Goal: Information Seeking & Learning: Learn about a topic

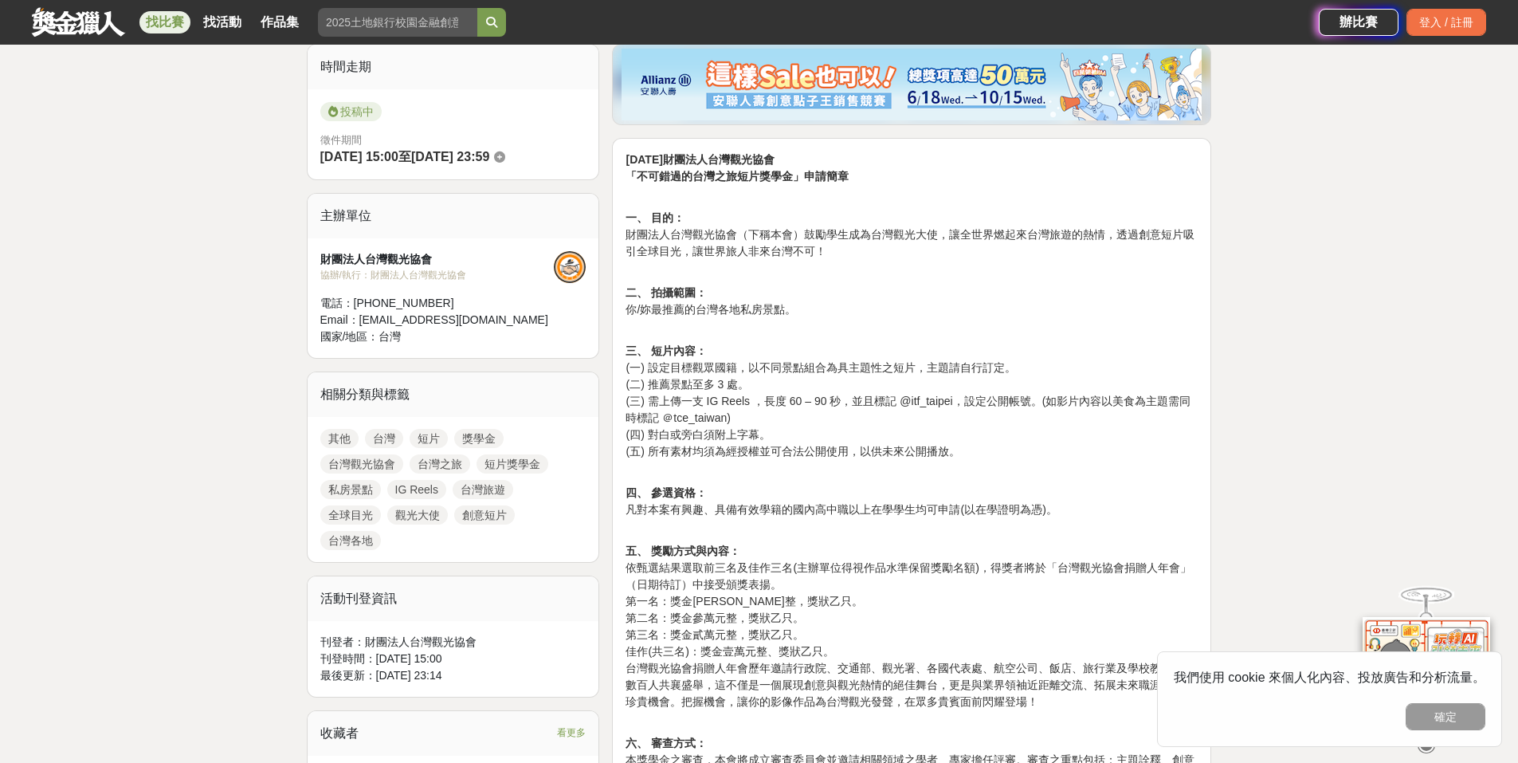
scroll to position [478, 0]
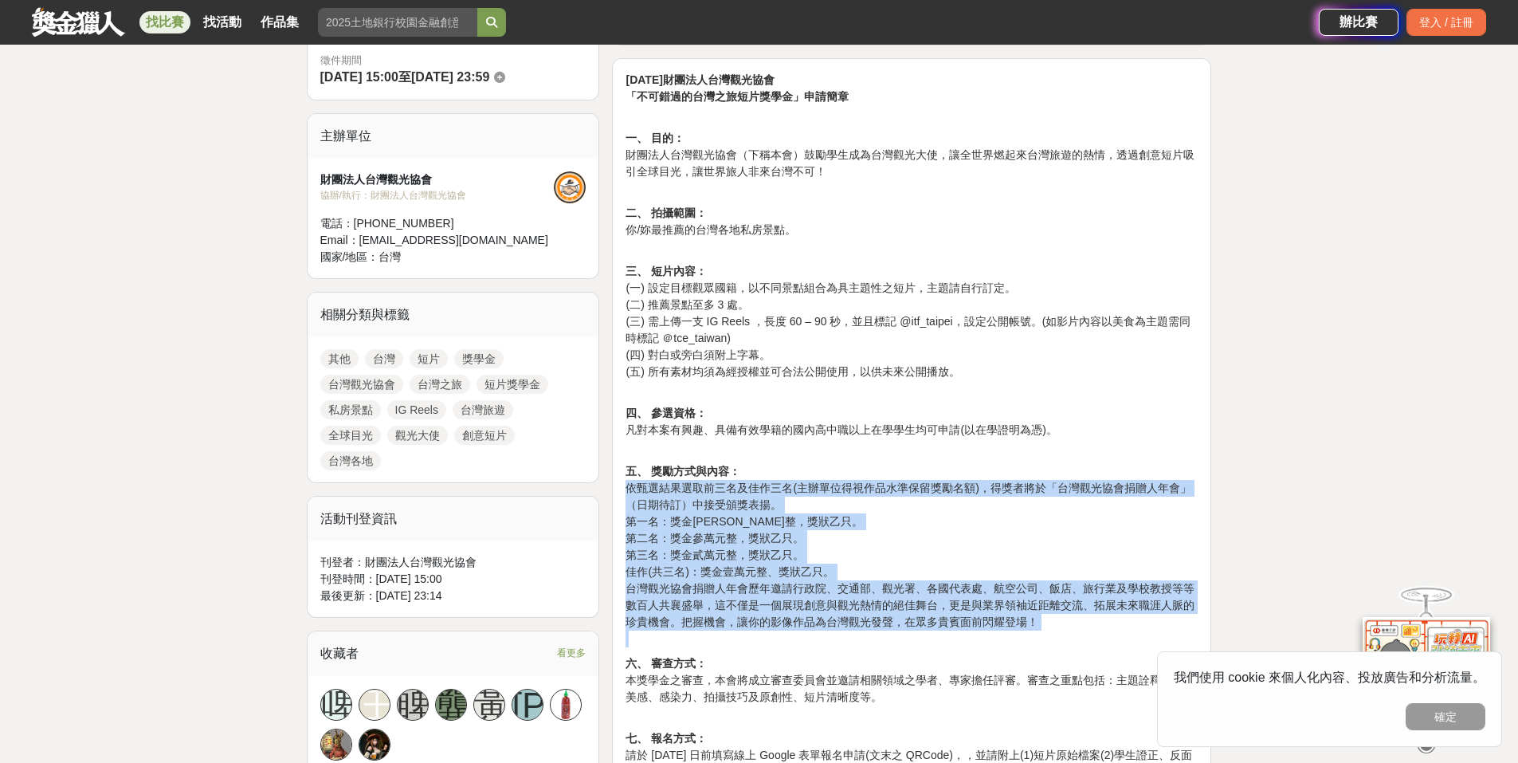
drag, startPoint x: 626, startPoint y: 494, endPoint x: 903, endPoint y: 632, distance: 309.7
click at [903, 632] on p "五、 獎勵方式與內容： 依甄選結果選取前三名及佳作三名(主辦單位得視作品水準保留獎勵名額)，得獎者將於「台灣觀光協會捐贈人年會」（日期待訂）中接受頒獎表揚。 …" at bounding box center [912, 555] width 572 height 184
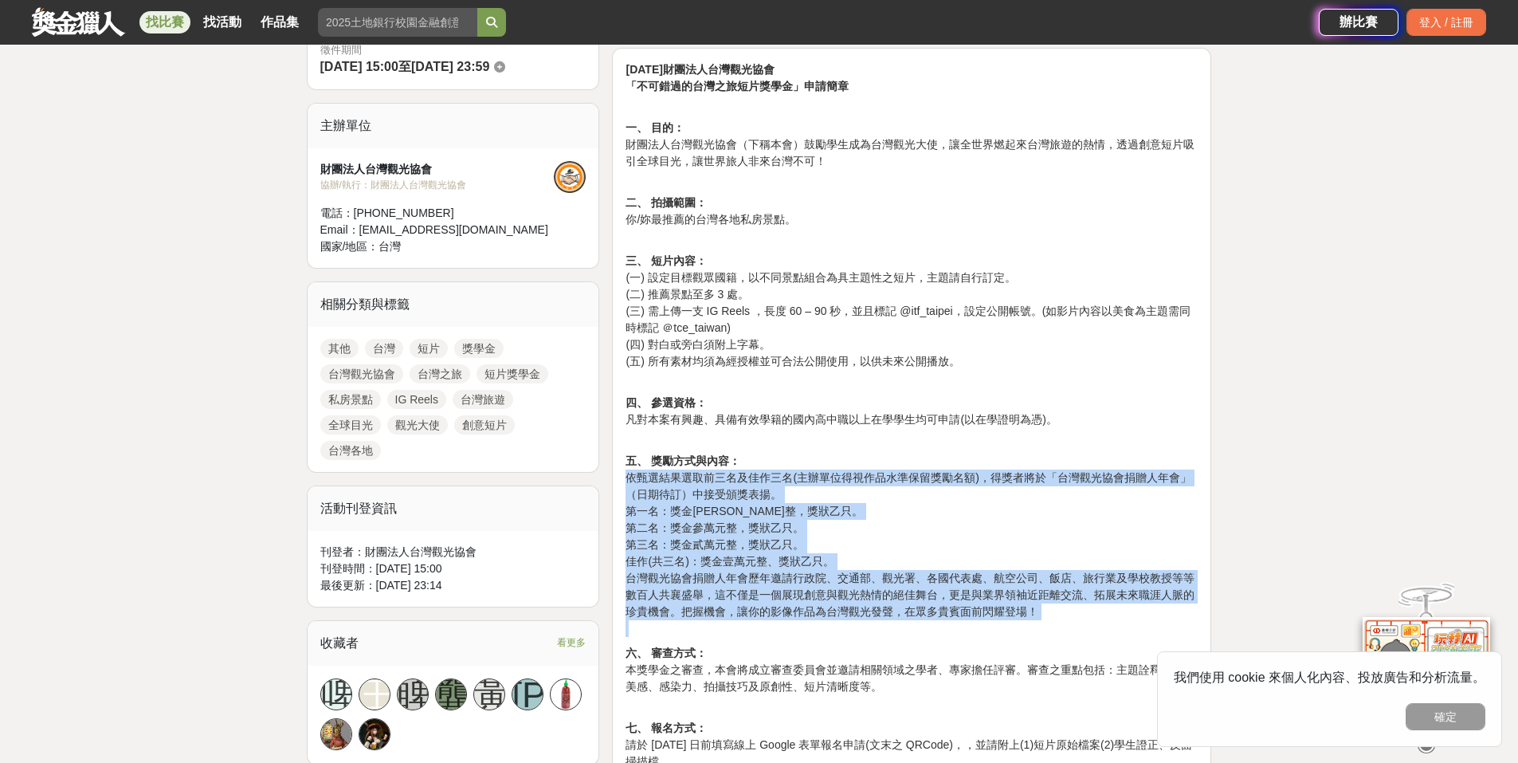
scroll to position [638, 0]
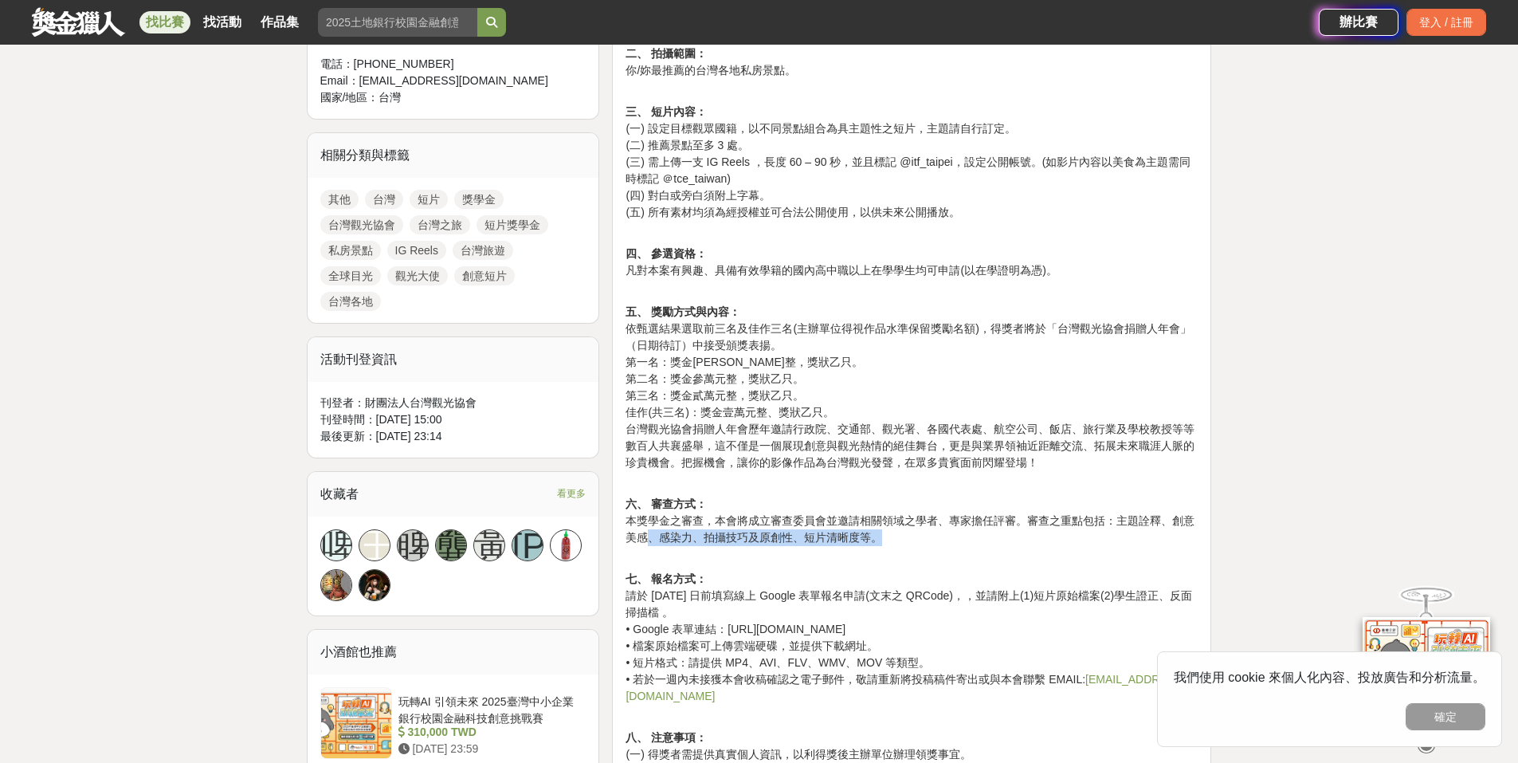
drag, startPoint x: 645, startPoint y: 532, endPoint x: 940, endPoint y: 532, distance: 294.9
click at [938, 531] on p "六、 審查方式： 本獎學金之審查，本會將成立審查委員會並邀請相關領域之學者、專家擔任評審。審查之重點包括：主題詮釋、創意美感、感染力、拍攝技巧及原創性、短片清…" at bounding box center [912, 529] width 572 height 67
click at [944, 541] on p "六、 審查方式： 本獎學金之審查，本會將成立審查委員會並邀請相關領域之學者、專家擔任評審。審查之重點包括：主題詮釋、創意美感、感染力、拍攝技巧及原創性、短片清…" at bounding box center [912, 529] width 572 height 67
drag, startPoint x: 1116, startPoint y: 520, endPoint x: 899, endPoint y: 535, distance: 217.3
click at [899, 535] on p "六、 審查方式： 本獎學金之審查，本會將成立審查委員會並邀請相關領域之學者、專家擔任評審。審查之重點包括：主題詮釋、創意美感、感染力、拍攝技巧及原創性、短片清…" at bounding box center [912, 529] width 572 height 67
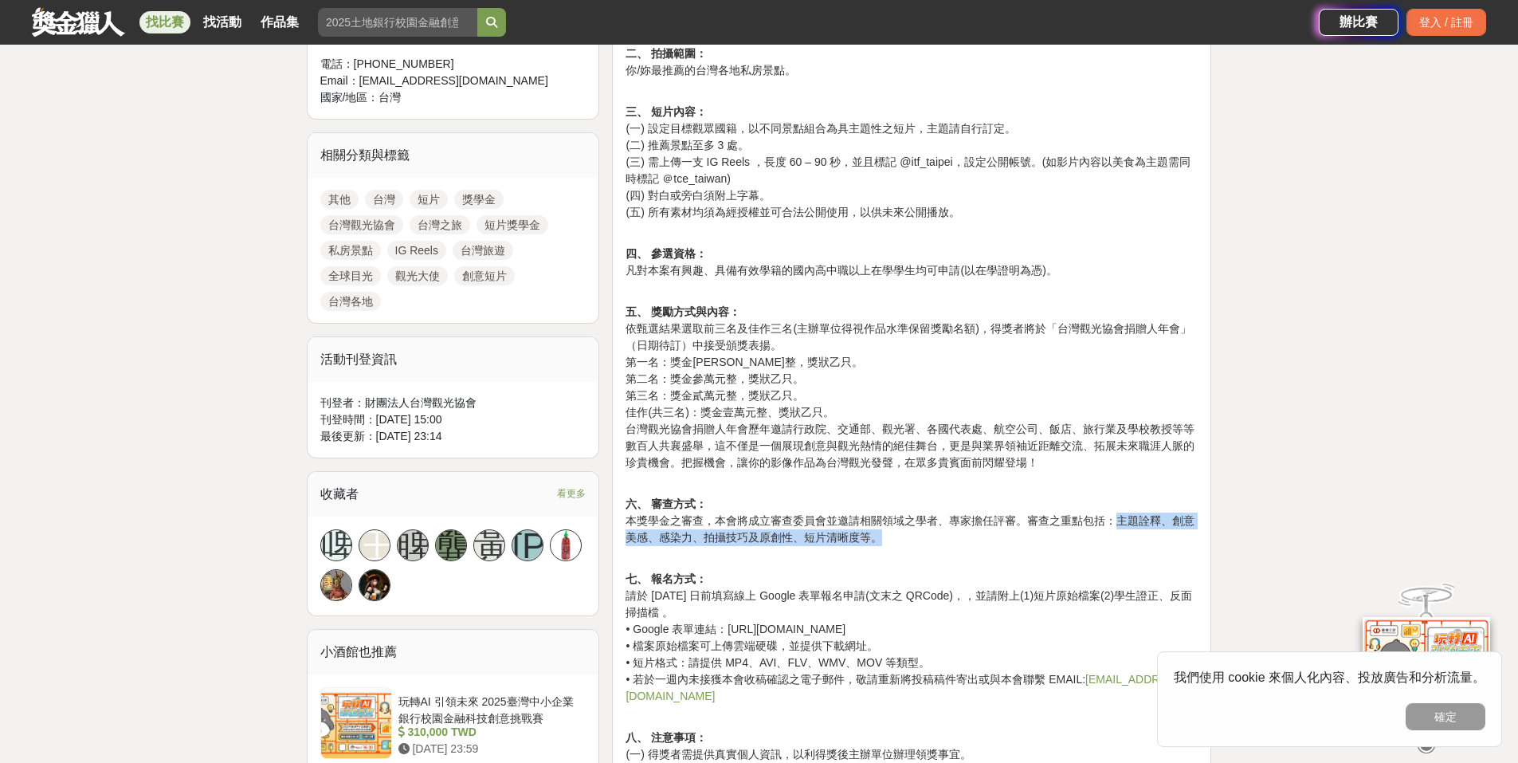
click at [899, 535] on p "六、 審查方式： 本獎學金之審查，本會將成立審查委員會並邀請相關領域之學者、專家擔任評審。審查之重點包括：主題詮釋、創意美感、感染力、拍攝技巧及原創性、短片清…" at bounding box center [912, 529] width 572 height 67
click at [677, 544] on p "六、 審查方式： 本獎學金之審查，本會將成立審查委員會並邀請相關領域之學者、專家擔任評審。審查之重點包括：主題詮釋、創意美感、感染力、拍攝技巧及原創性、短片清…" at bounding box center [912, 529] width 572 height 67
click at [677, 535] on p "六、 審查方式： 本獎學金之審查，本會將成立審查委員會並邀請相關領域之學者、專家擔任評審。審查之重點包括：主題詮釋、創意美感、感染力、拍攝技巧及原創性、短片清…" at bounding box center [912, 529] width 572 height 67
click at [720, 546] on p "六、 審查方式： 本獎學金之審查，本會將成立審查委員會並邀請相關領域之學者、專家擔任評審。審查之重點包括：主題詮釋、創意美感、感染力、拍攝技巧及原創性、短片清…" at bounding box center [912, 529] width 572 height 67
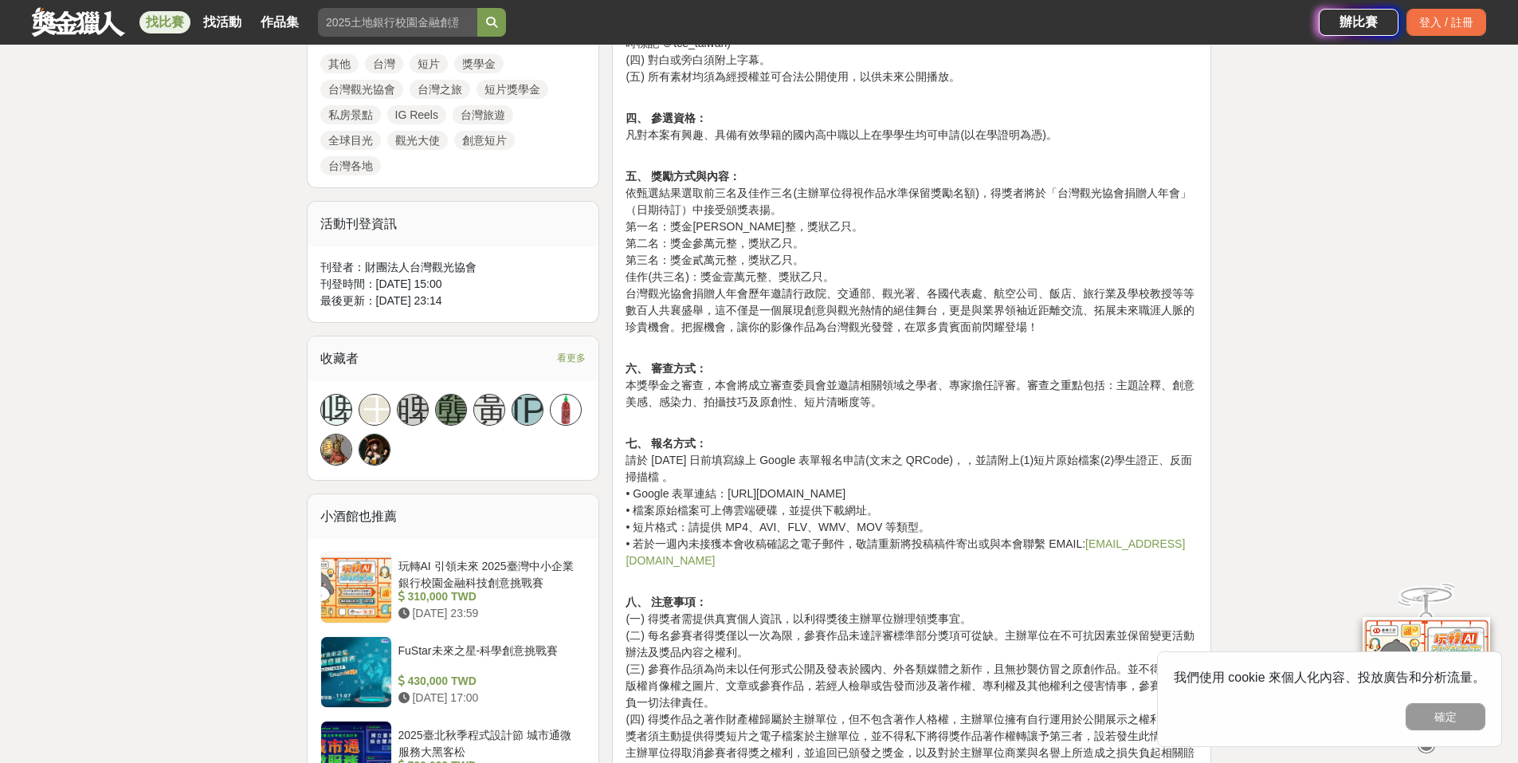
scroll to position [797, 0]
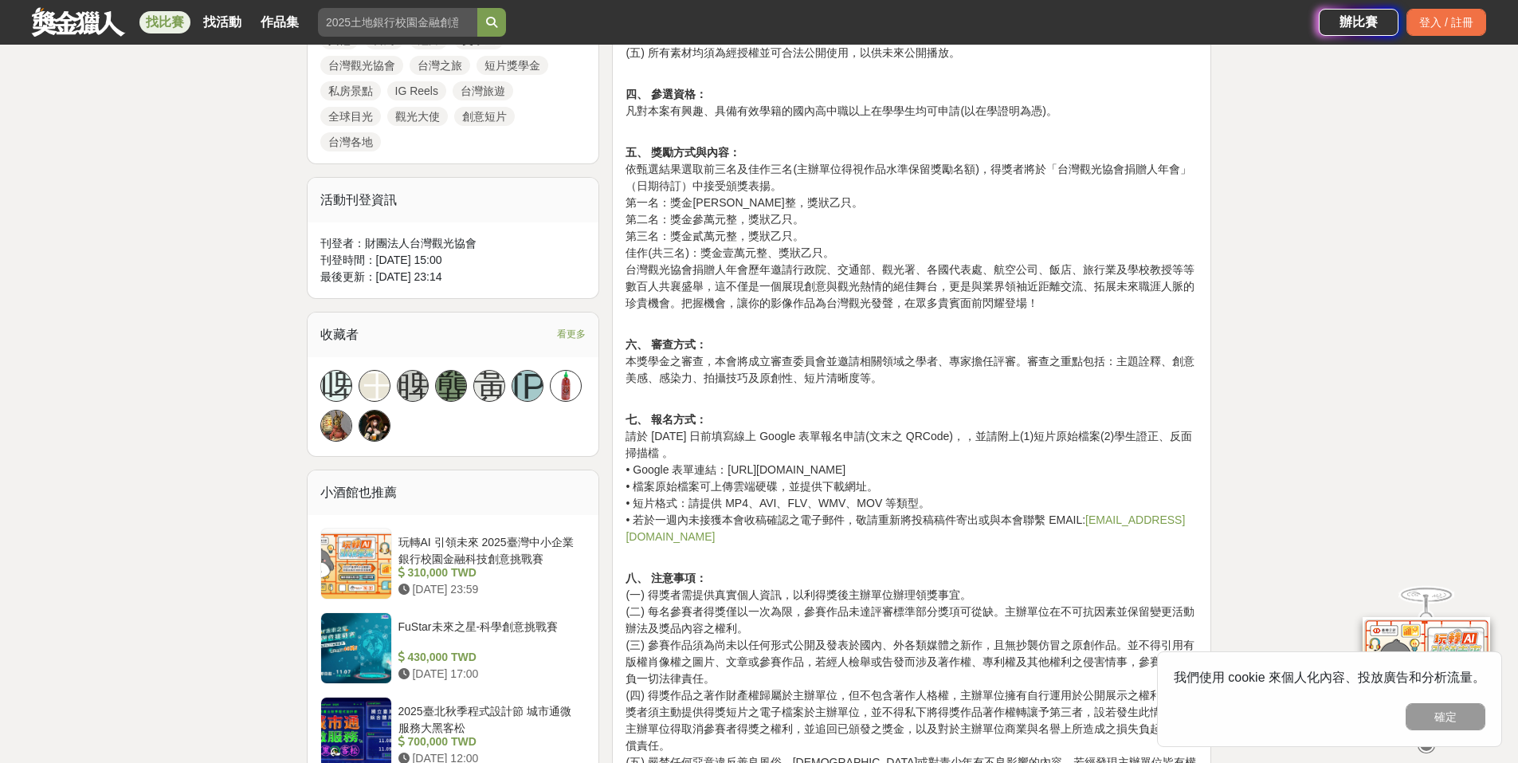
drag, startPoint x: 633, startPoint y: 446, endPoint x: 932, endPoint y: 446, distance: 298.9
click at [932, 446] on p "七、 報名方式： 請於 [DATE] 日前填寫線上 Google 表單報名申請(文末之 QRCode)，，並請附上(1)短片原始檔案(2)學生證正、反面掃描檔…" at bounding box center [912, 486] width 572 height 151
drag, startPoint x: 652, startPoint y: 474, endPoint x: 902, endPoint y: 497, distance: 251.3
click at [899, 498] on p "七、 報名方式： 請於 [DATE] 日前填寫線上 Google 表單報名申請(文末之 QRCode)，，並請附上(1)短片原始檔案(2)學生證正、反面掃描檔…" at bounding box center [912, 486] width 572 height 151
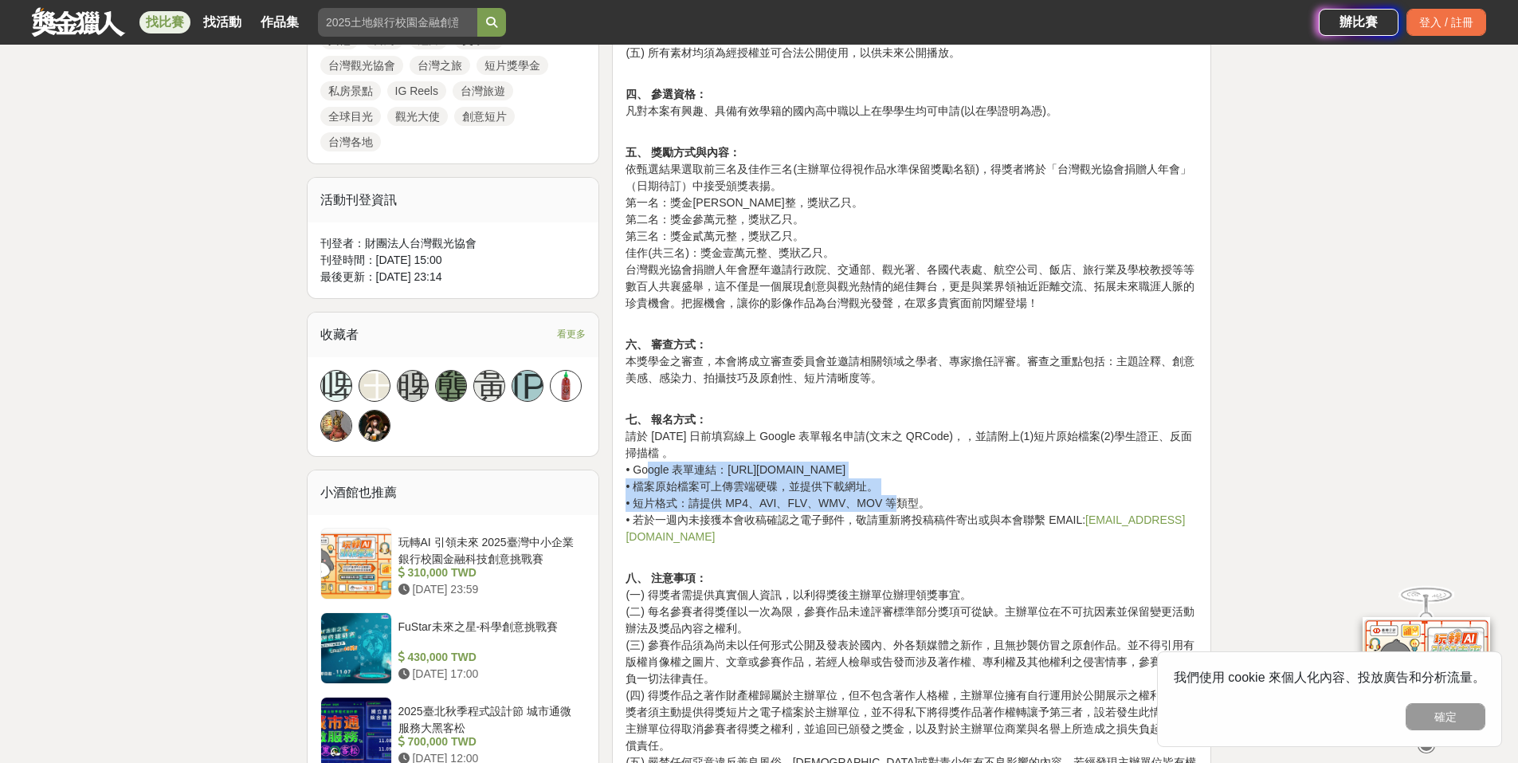
click at [906, 485] on p "七、 報名方式： 請於 [DATE] 日前填寫線上 Google 表單報名申請(文末之 QRCode)，，並請附上(1)短片原始檔案(2)學生證正、反面掃描檔…" at bounding box center [912, 486] width 572 height 151
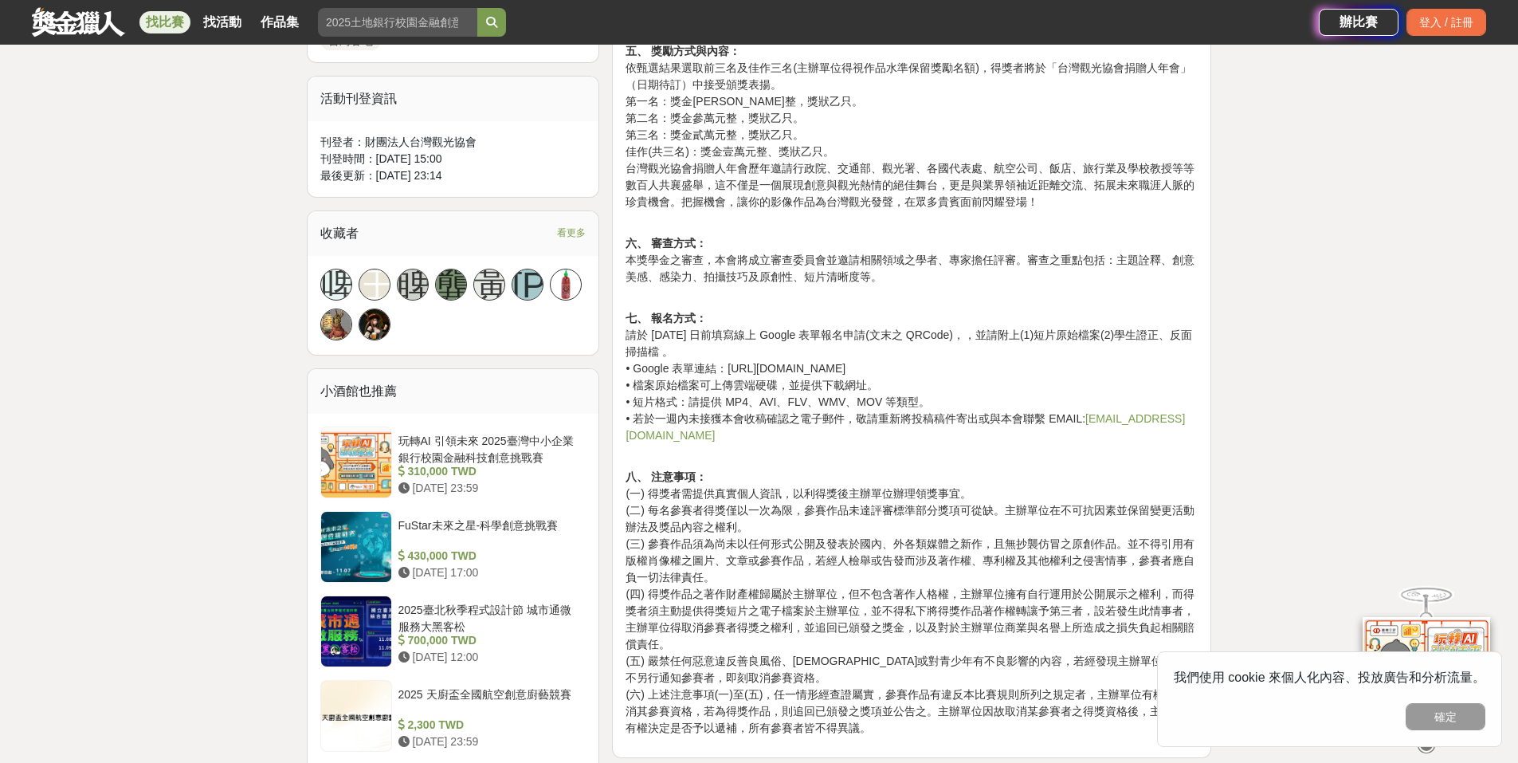
scroll to position [956, 0]
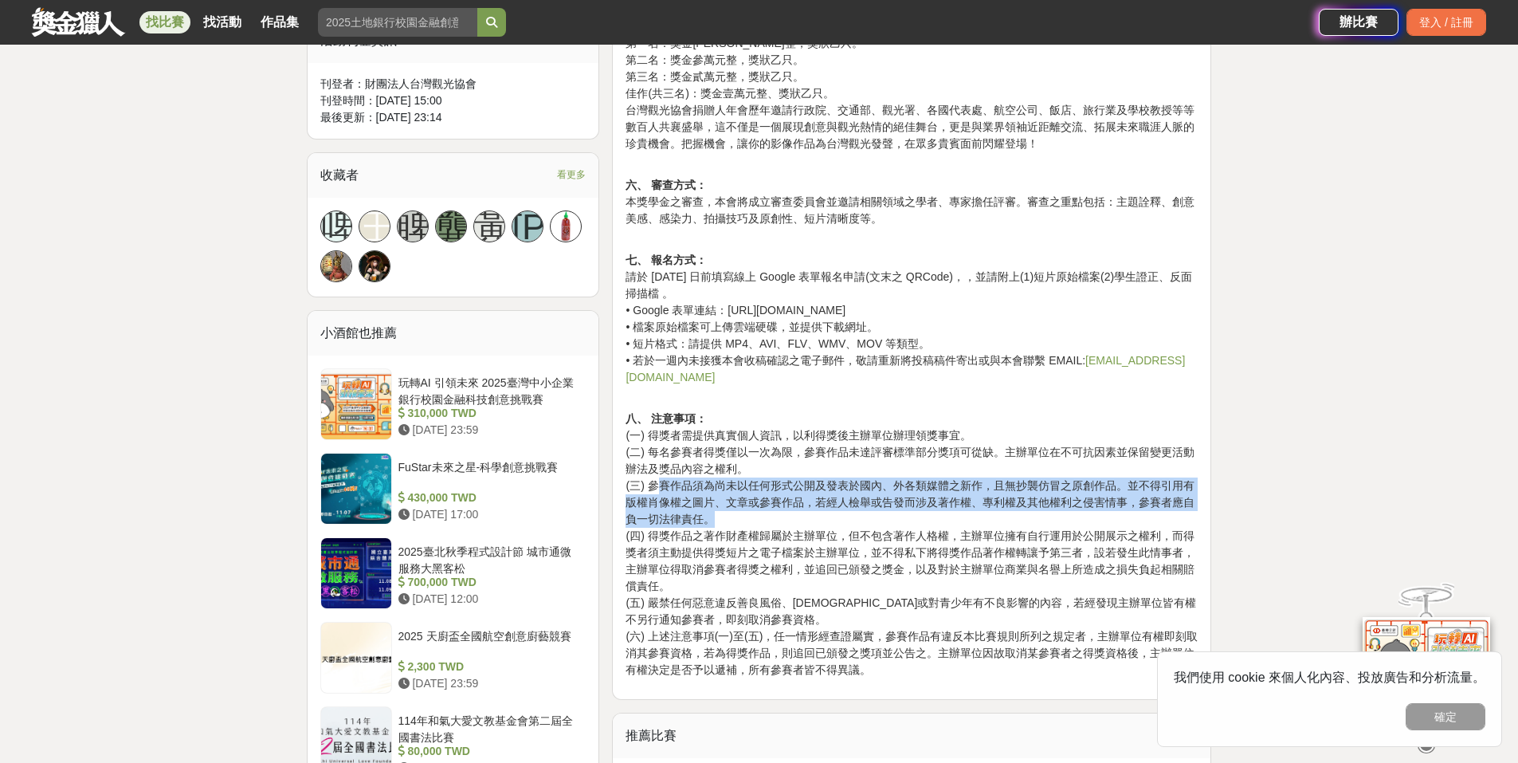
drag, startPoint x: 656, startPoint y: 470, endPoint x: 976, endPoint y: 494, distance: 320.5
click at [976, 494] on p "八、 注意事項： (一) 得獎者需提供真實個人資訊，以利得獎後主辦單位辦理領獎事宜。 (二) 每名參賽者得獎僅以一次為限，參賽作品未達評審標準部分獎項可從缺。…" at bounding box center [912, 544] width 572 height 268
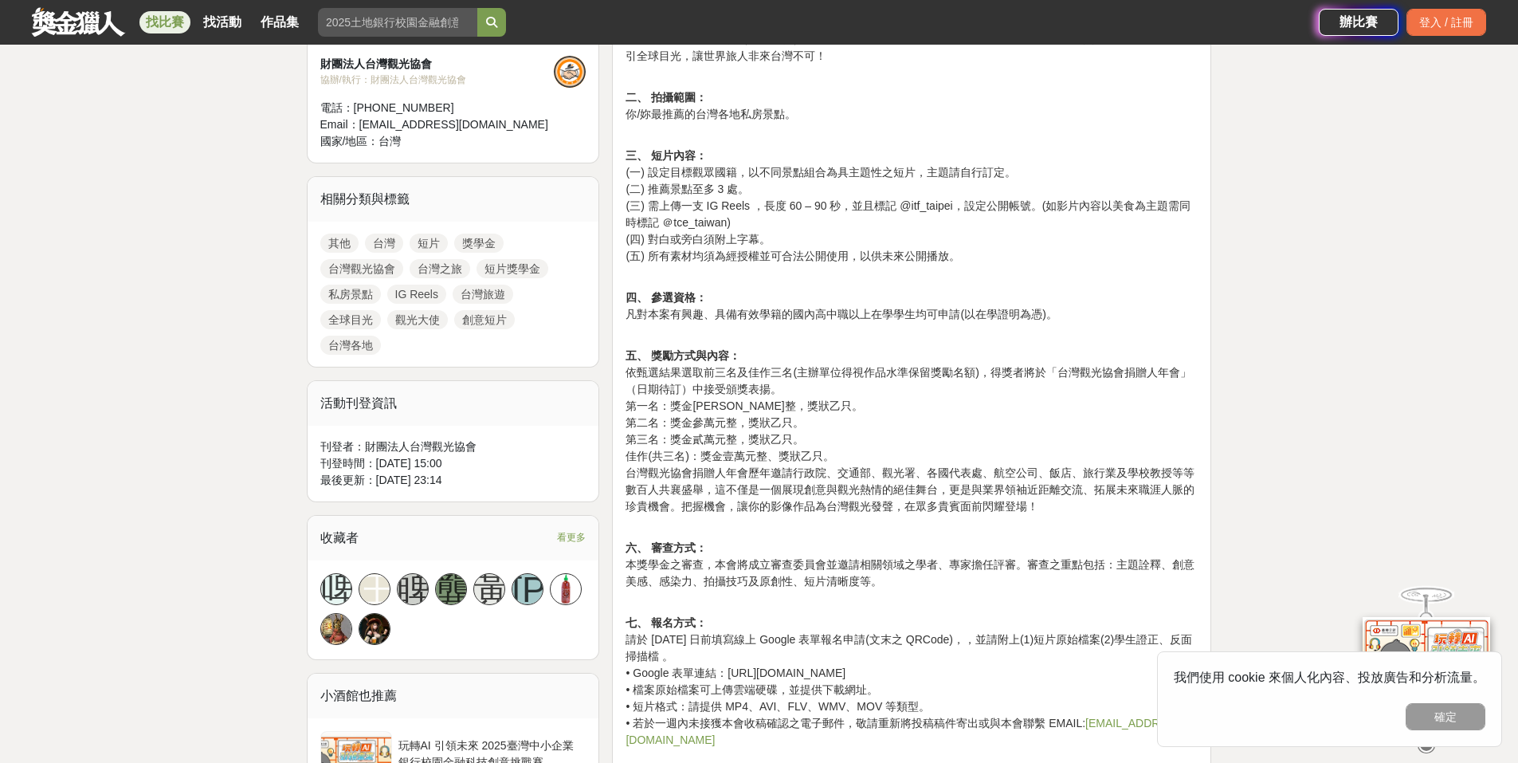
scroll to position [558, 0]
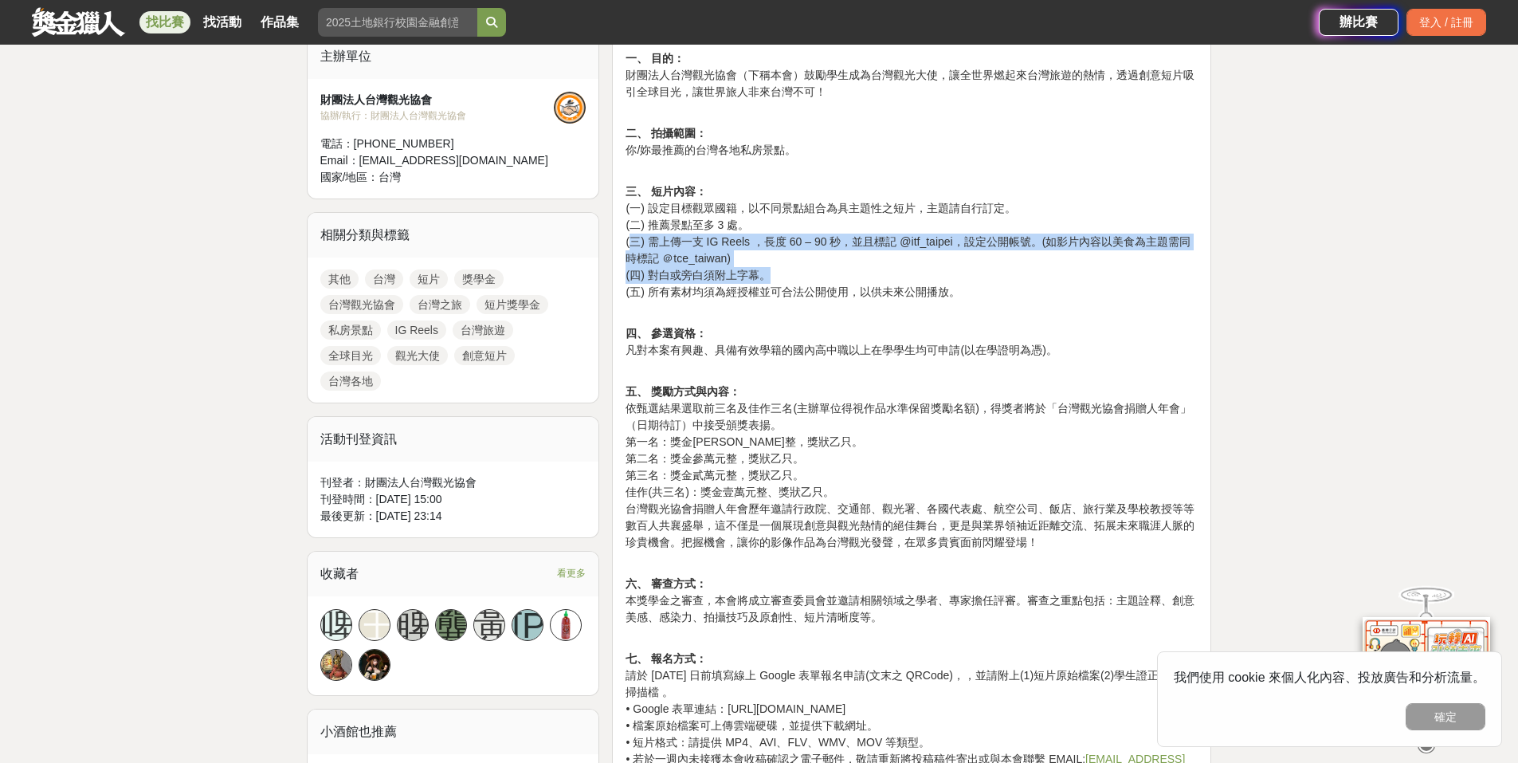
drag, startPoint x: 630, startPoint y: 239, endPoint x: 1114, endPoint y: 274, distance: 485.8
click at [1114, 274] on p "三、 短片內容： (一) 設定目標觀眾國籍，以不同景點組合為具主題性之短片，主題請自行訂定。 (二) 推薦景點至多 3 處。 (三) 需上傳一支 IG Ree…" at bounding box center [912, 250] width 572 height 134
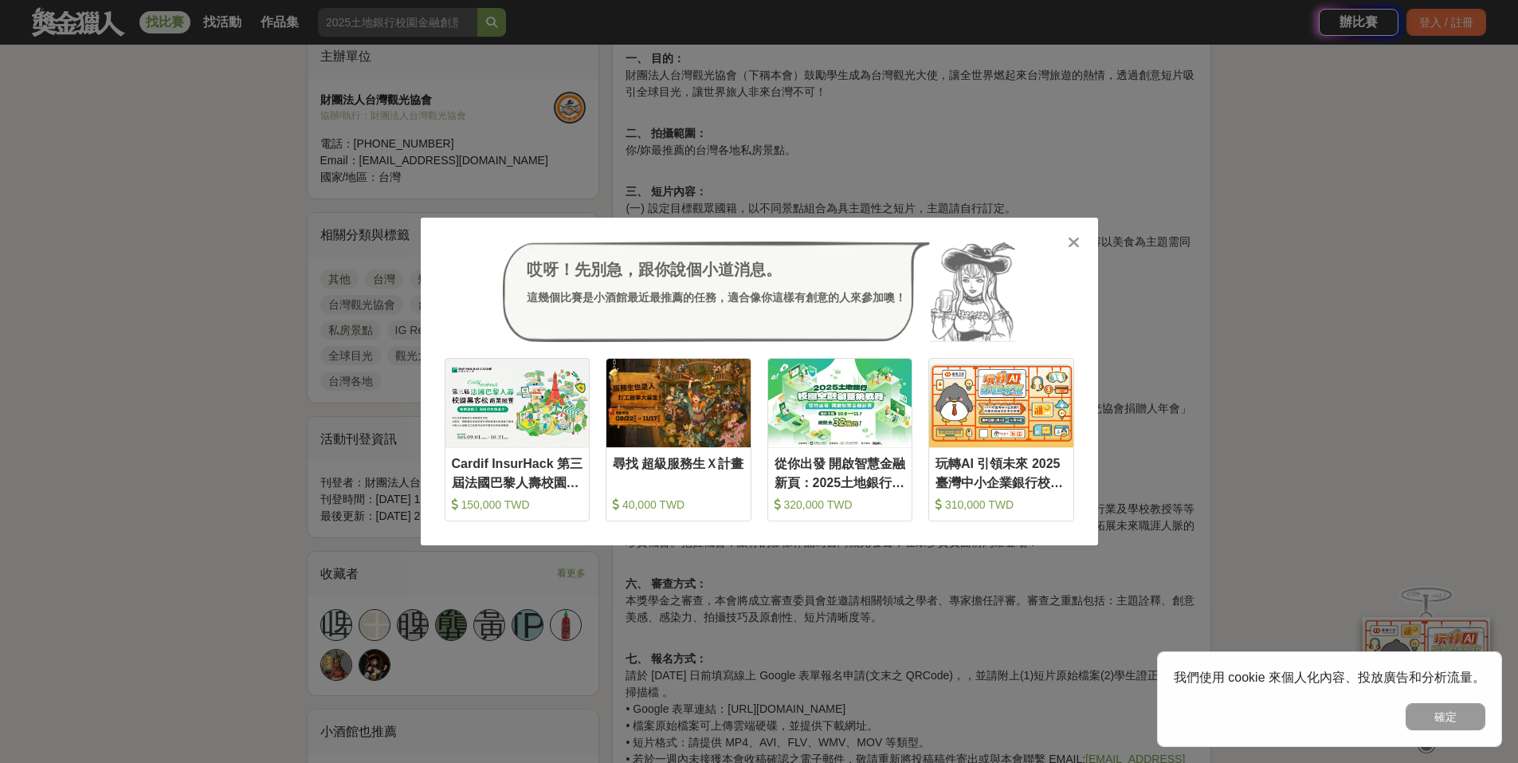
click at [1081, 237] on div at bounding box center [1074, 242] width 16 height 16
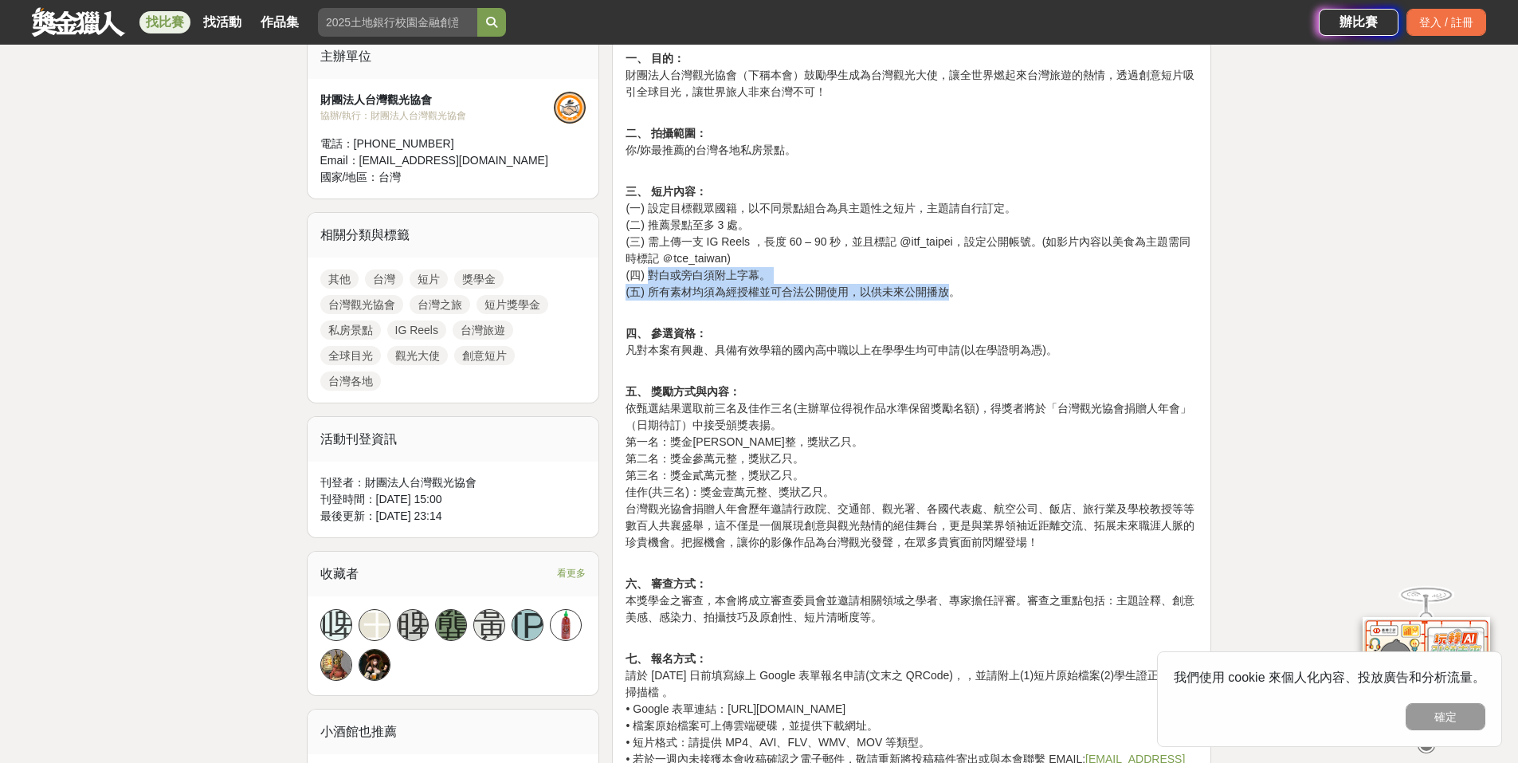
drag, startPoint x: 648, startPoint y: 279, endPoint x: 862, endPoint y: 286, distance: 214.5
click at [954, 291] on p "三、 短片內容： (一) 設定目標觀眾國籍，以不同景點組合為具主題性之短片，主題請自行訂定。 (二) 推薦景點至多 3 處。 (三) 需上傳一支 IG Ree…" at bounding box center [912, 250] width 572 height 134
drag, startPoint x: 731, startPoint y: 233, endPoint x: 681, endPoint y: 230, distance: 49.5
click at [729, 233] on p "三、 短片內容： (一) 設定目標觀眾國籍，以不同景點組合為具主題性之短片，主題請自行訂定。 (二) 推薦景點至多 3 處。 (三) 需上傳一支 IG Ree…" at bounding box center [912, 250] width 572 height 134
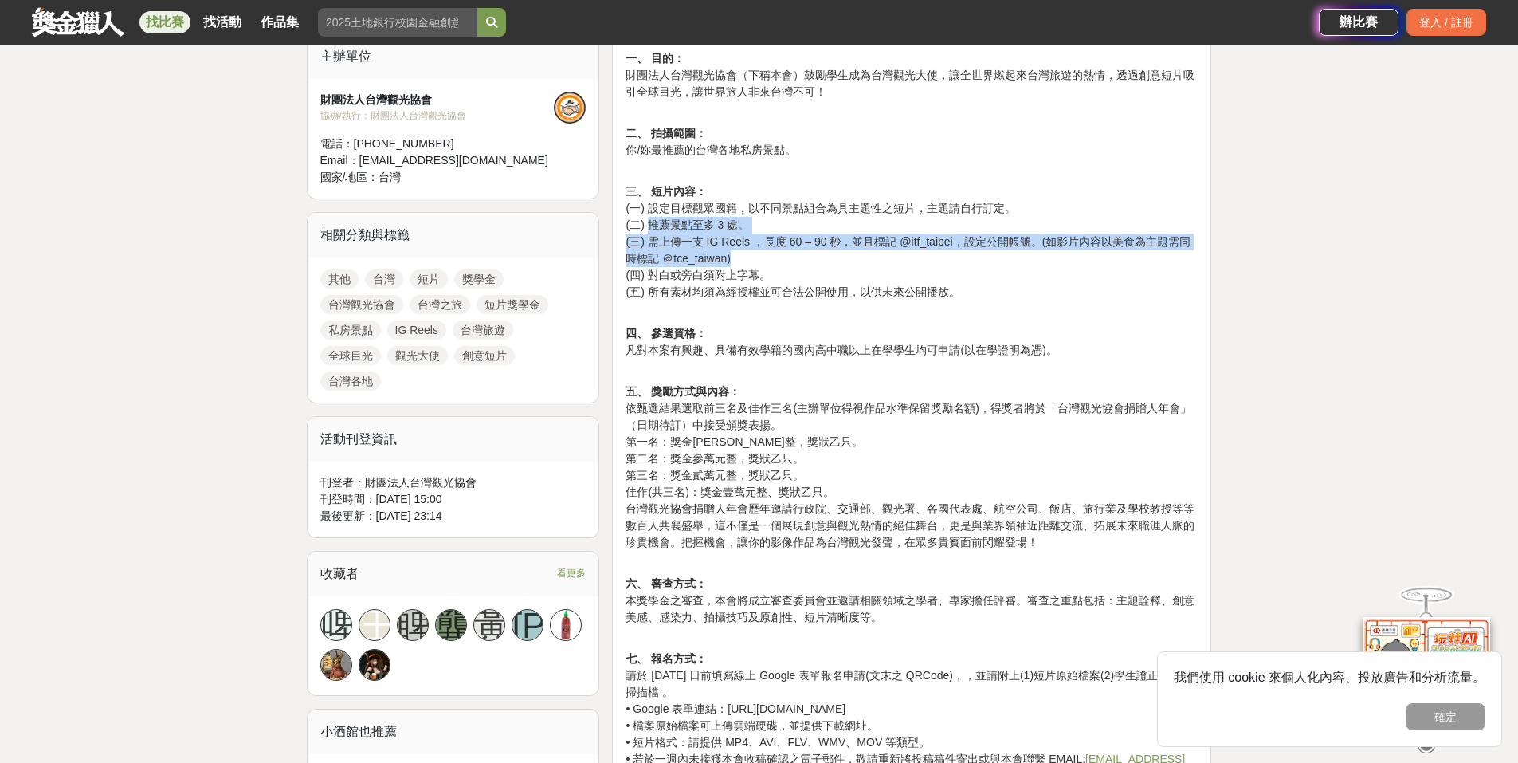
drag, startPoint x: 650, startPoint y: 216, endPoint x: 850, endPoint y: 248, distance: 202.6
click at [862, 258] on p "三、 短片內容： (一) 設定目標觀眾國籍，以不同景點組合為具主題性之短片，主題請自行訂定。 (二) 推薦景點至多 3 處。 (三) 需上傳一支 IG Ree…" at bounding box center [912, 250] width 572 height 134
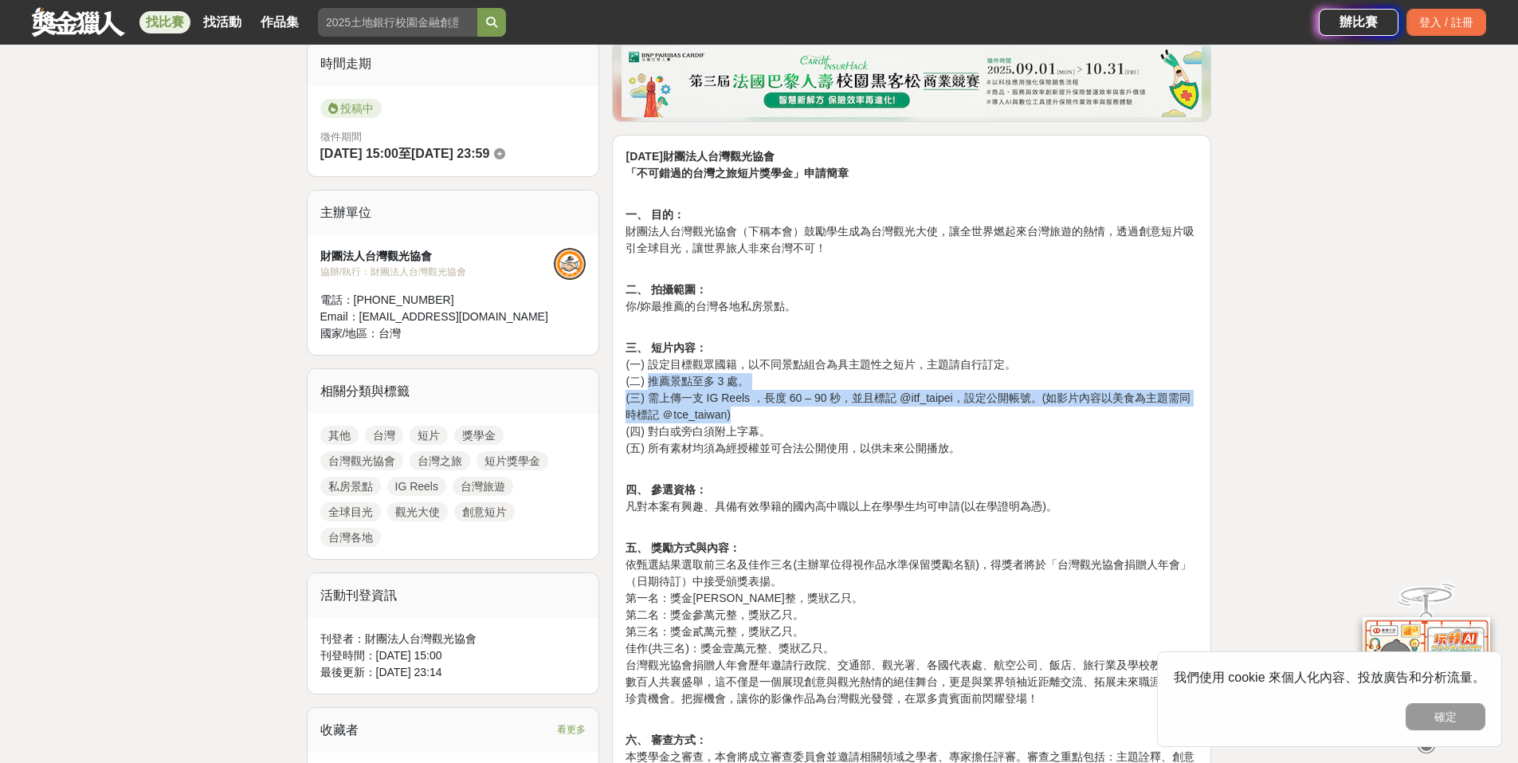
scroll to position [399, 0]
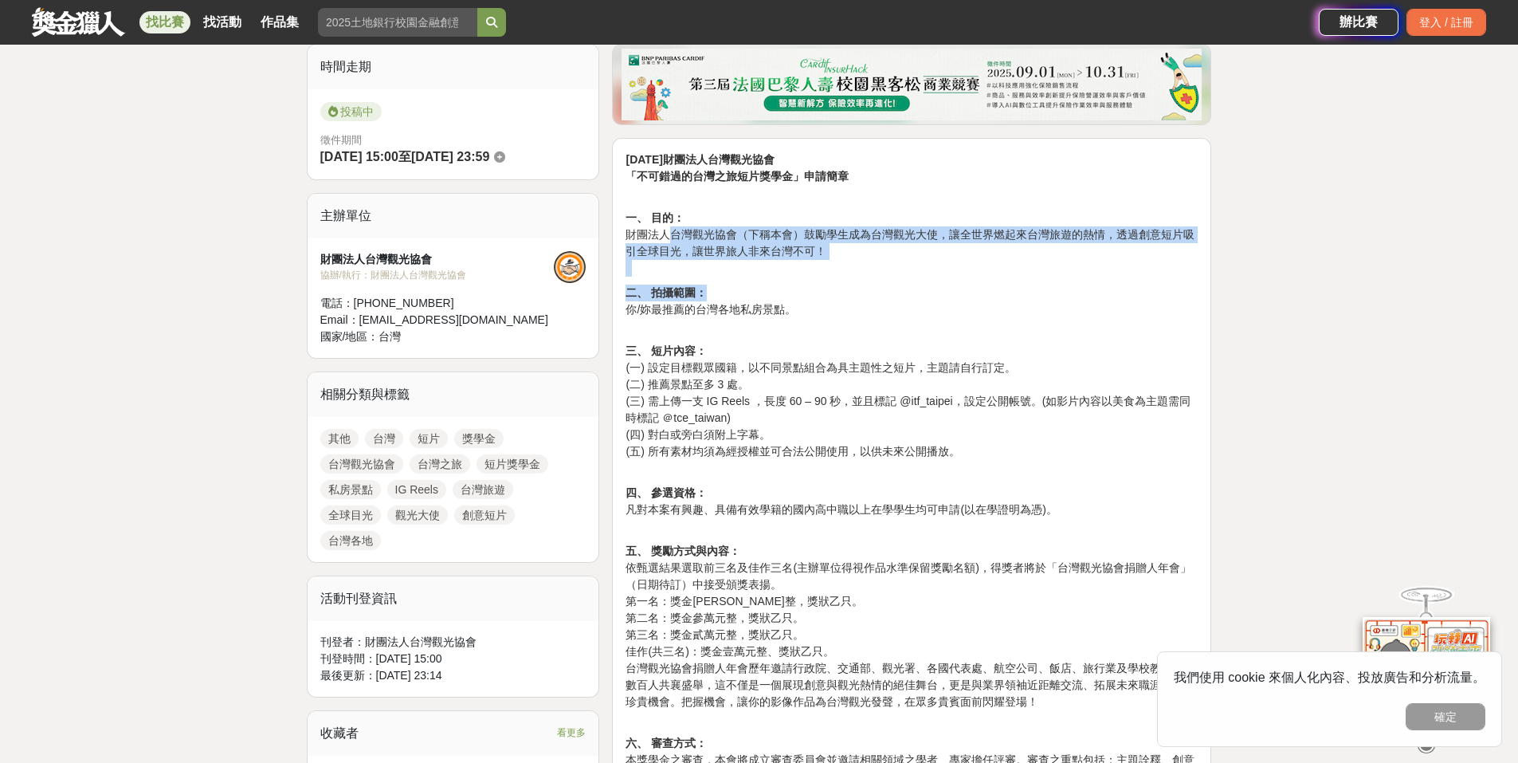
drag, startPoint x: 691, startPoint y: 245, endPoint x: 1021, endPoint y: 290, distance: 333.0
click at [1015, 290] on div "[DATE]財團法人台灣觀光協會 「不可錯過的台灣之旅短片獎學金」申請簡章 一、 目的： 財團法人台灣觀光協會（下稱本會）鼓勵學生成為台灣觀光大使，讓全世界燃…" at bounding box center [912, 693] width 572 height 1085
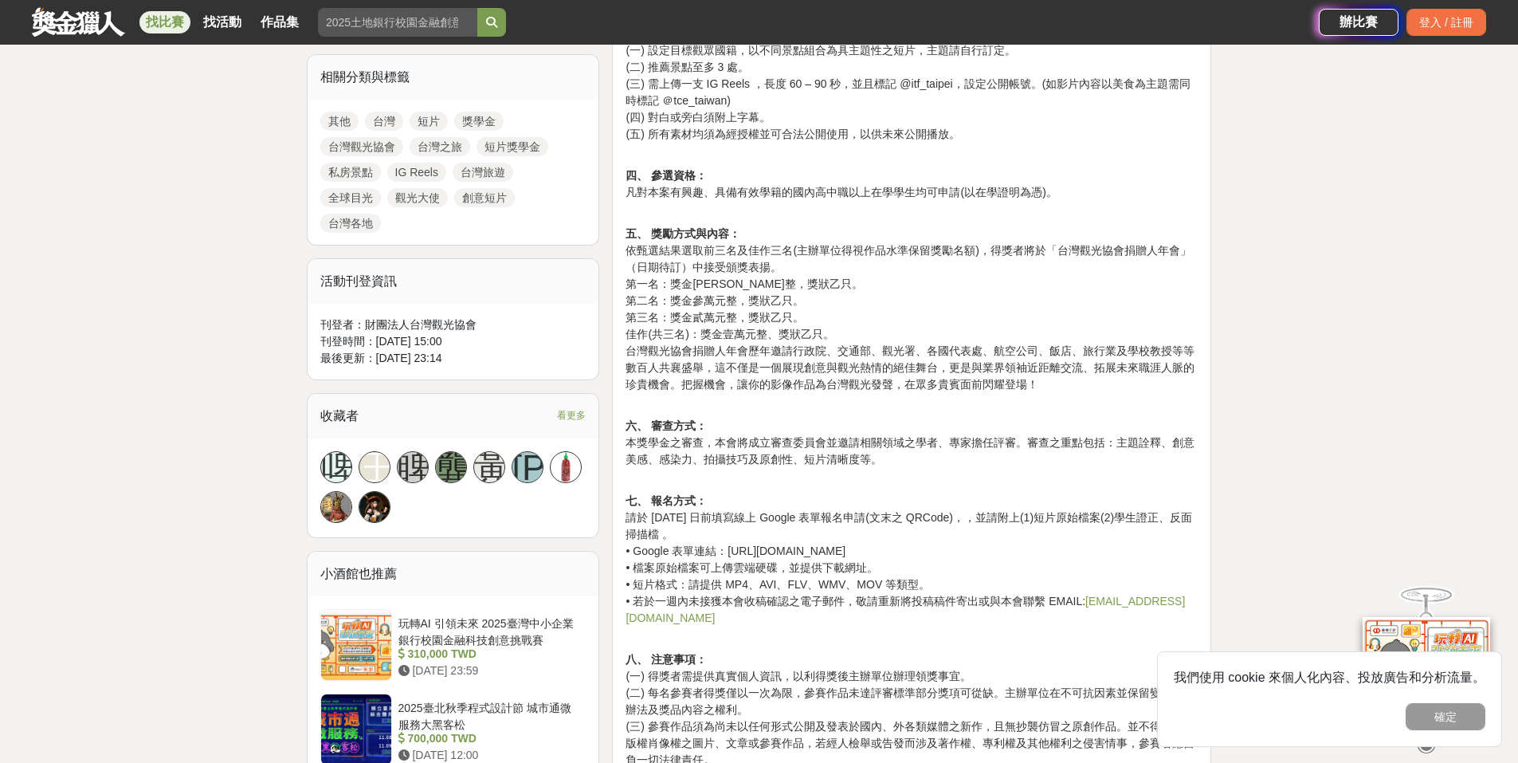
scroll to position [717, 0]
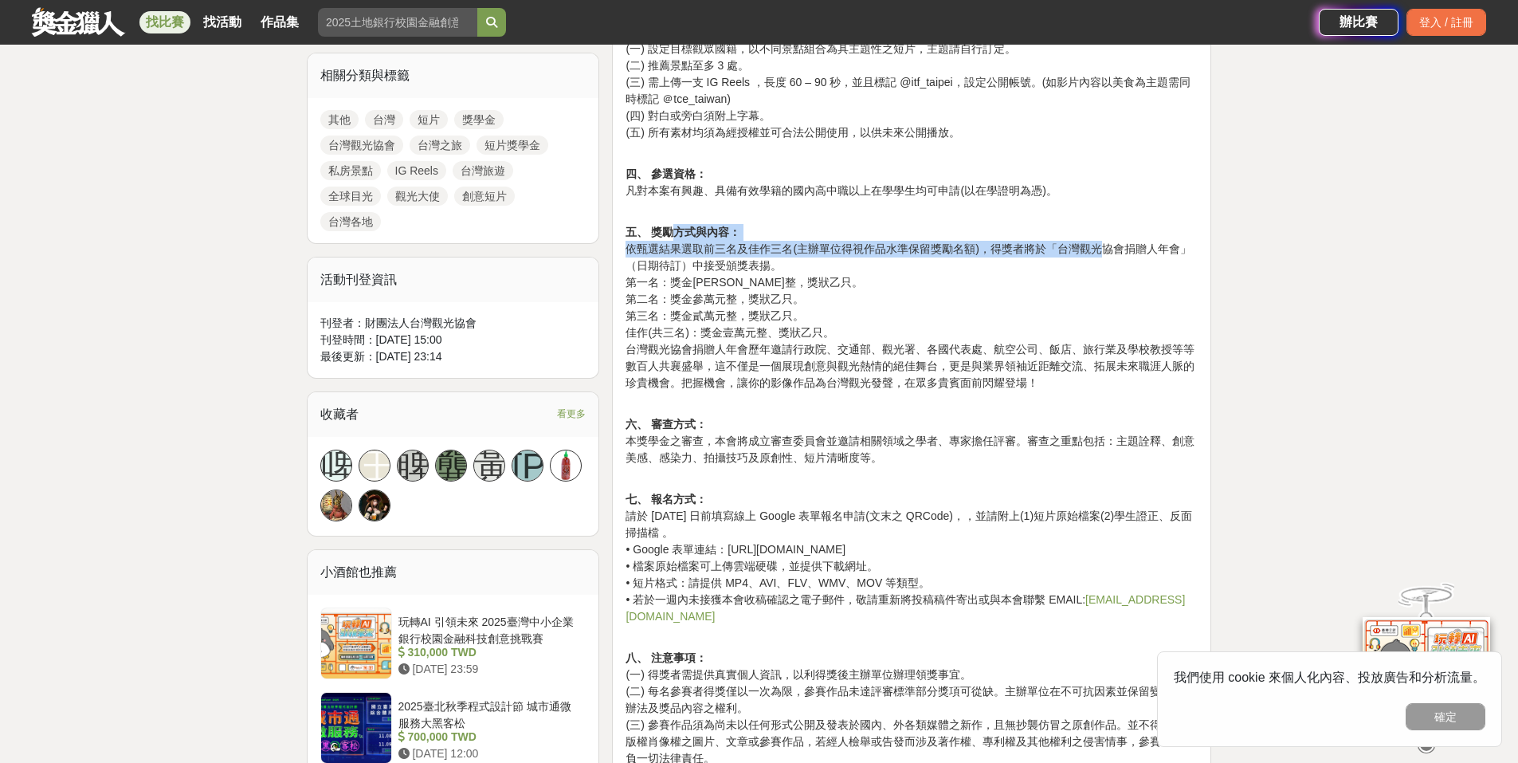
drag, startPoint x: 677, startPoint y: 217, endPoint x: 1079, endPoint y: 281, distance: 406.8
click at [1097, 254] on div "[DATE]財團法人台灣觀光協會 「不可錯過的台灣之旅短片獎學金」申請簡章 一、 目的： 財團法人台灣觀光協會（下稱本會）鼓勵學生成為台灣觀光大使，讓全世界燃…" at bounding box center [912, 375] width 572 height 1085
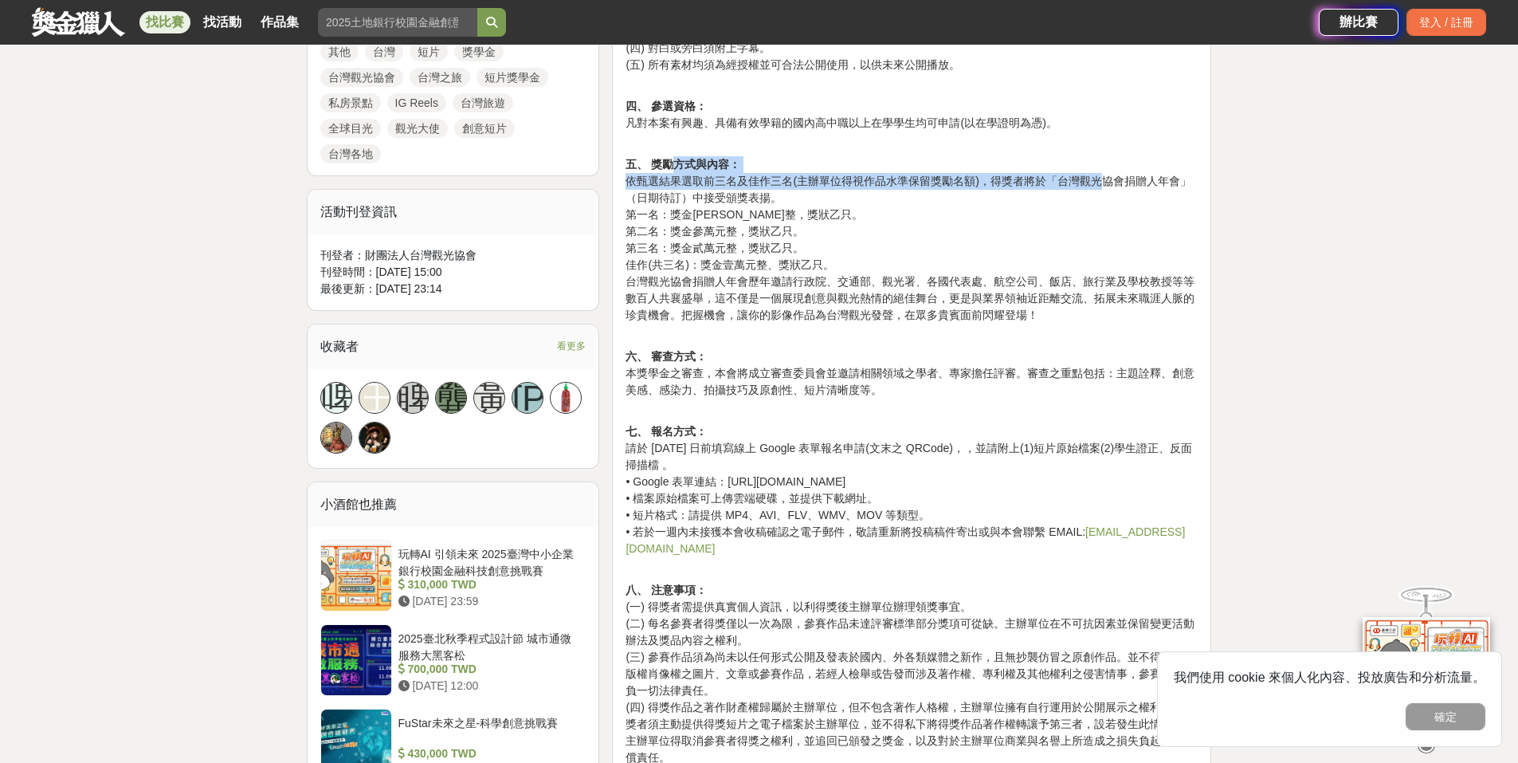
scroll to position [877, 0]
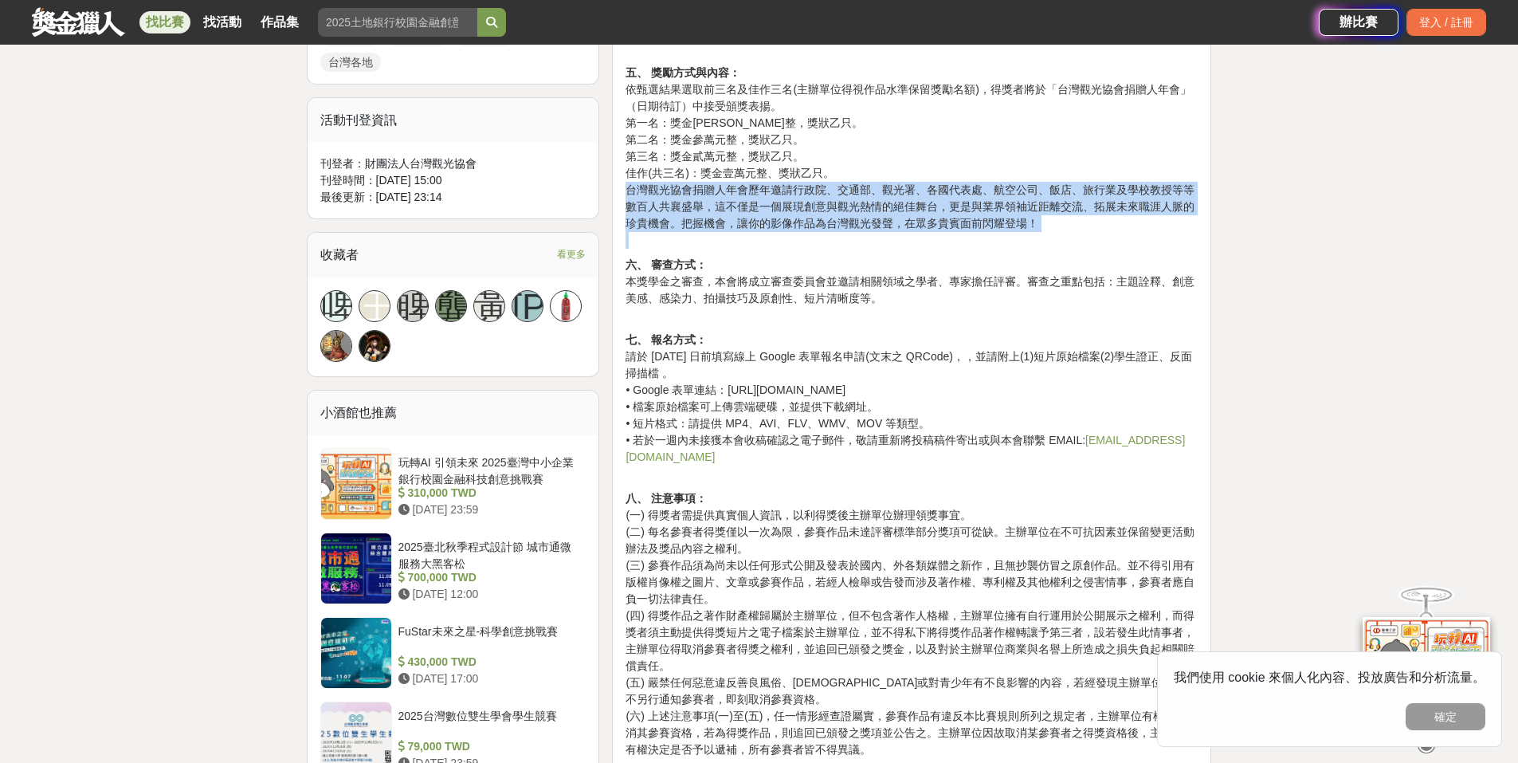
drag, startPoint x: 642, startPoint y: 199, endPoint x: 1101, endPoint y: 236, distance: 459.7
click at [1101, 236] on div "[DATE]財團法人台灣觀光協會 「不可錯過的台灣之旅短片獎學金」申請簡章 一、 目的： 財團法人台灣觀光協會（下稱本會）鼓勵學生成為台灣觀光大使，讓全世界燃…" at bounding box center [911, 220] width 599 height 1120
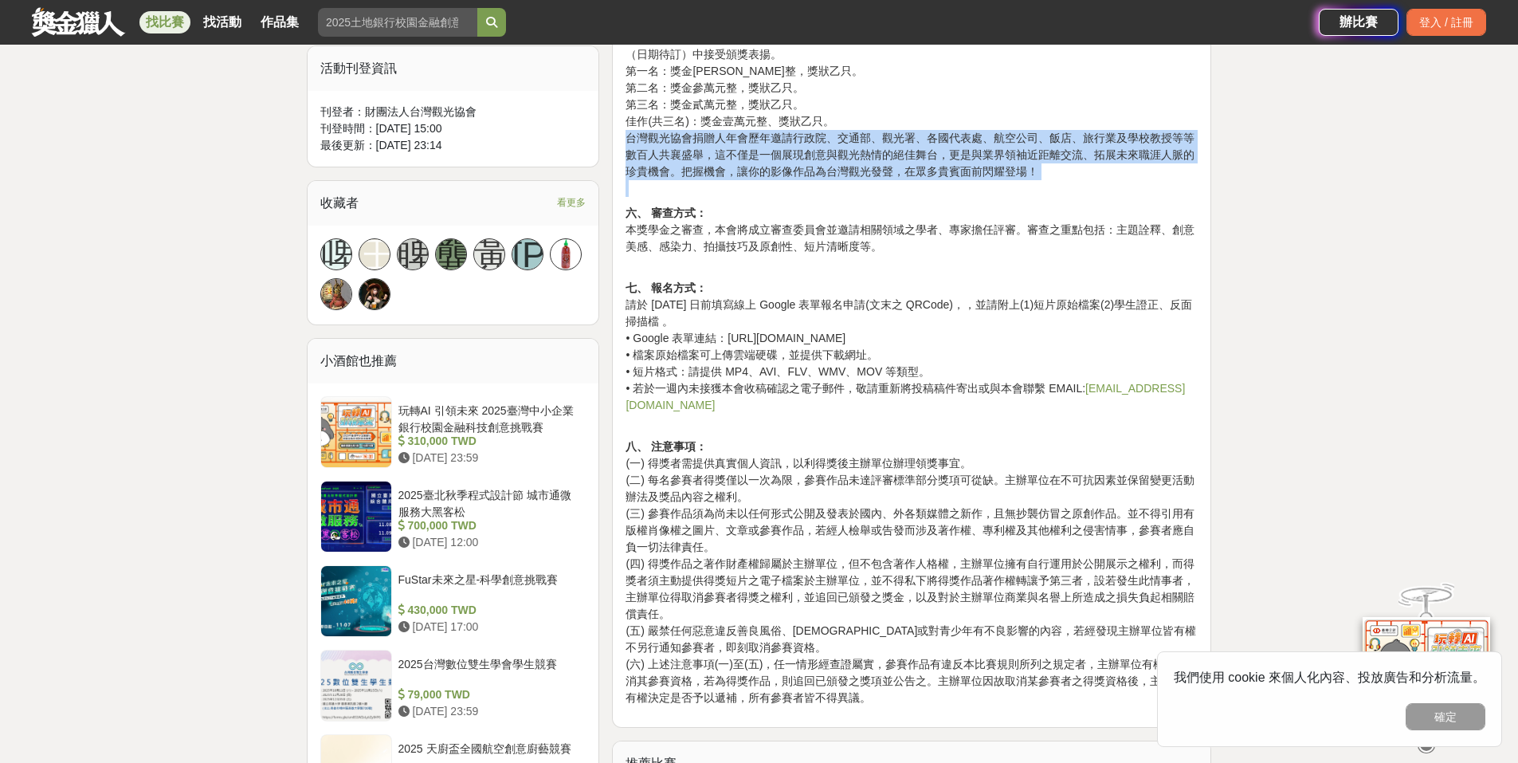
scroll to position [956, 0]
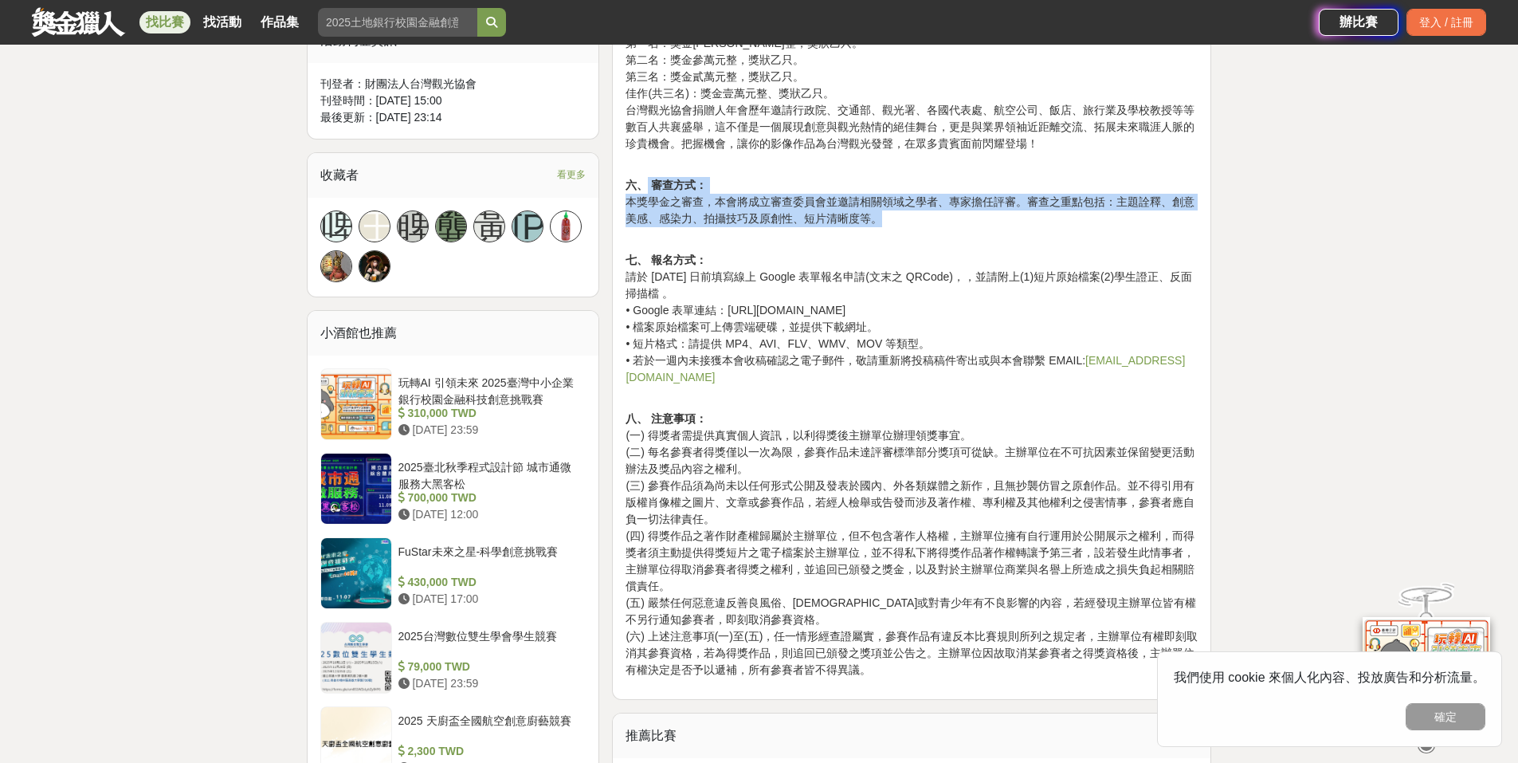
drag, startPoint x: 653, startPoint y: 184, endPoint x: 1138, endPoint y: 215, distance: 486.4
click at [1137, 215] on p "六、 審查方式： 本獎學金之審查，本會將成立審查委員會並邀請相關領域之學者、專家擔任評審。審查之重點包括：主題詮釋、創意美感、感染力、拍攝技巧及原創性、短片清…" at bounding box center [912, 210] width 572 height 67
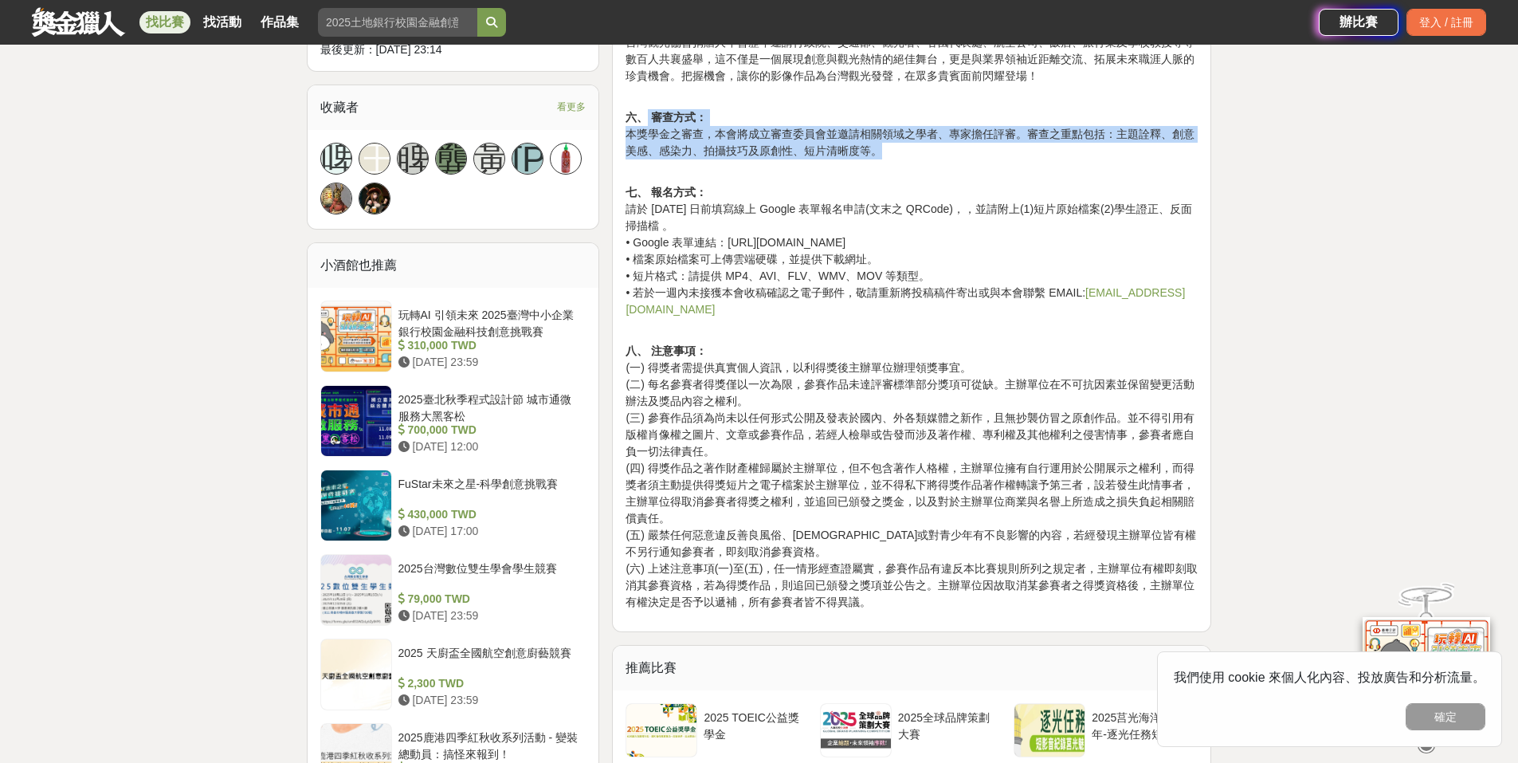
scroll to position [1116, 0]
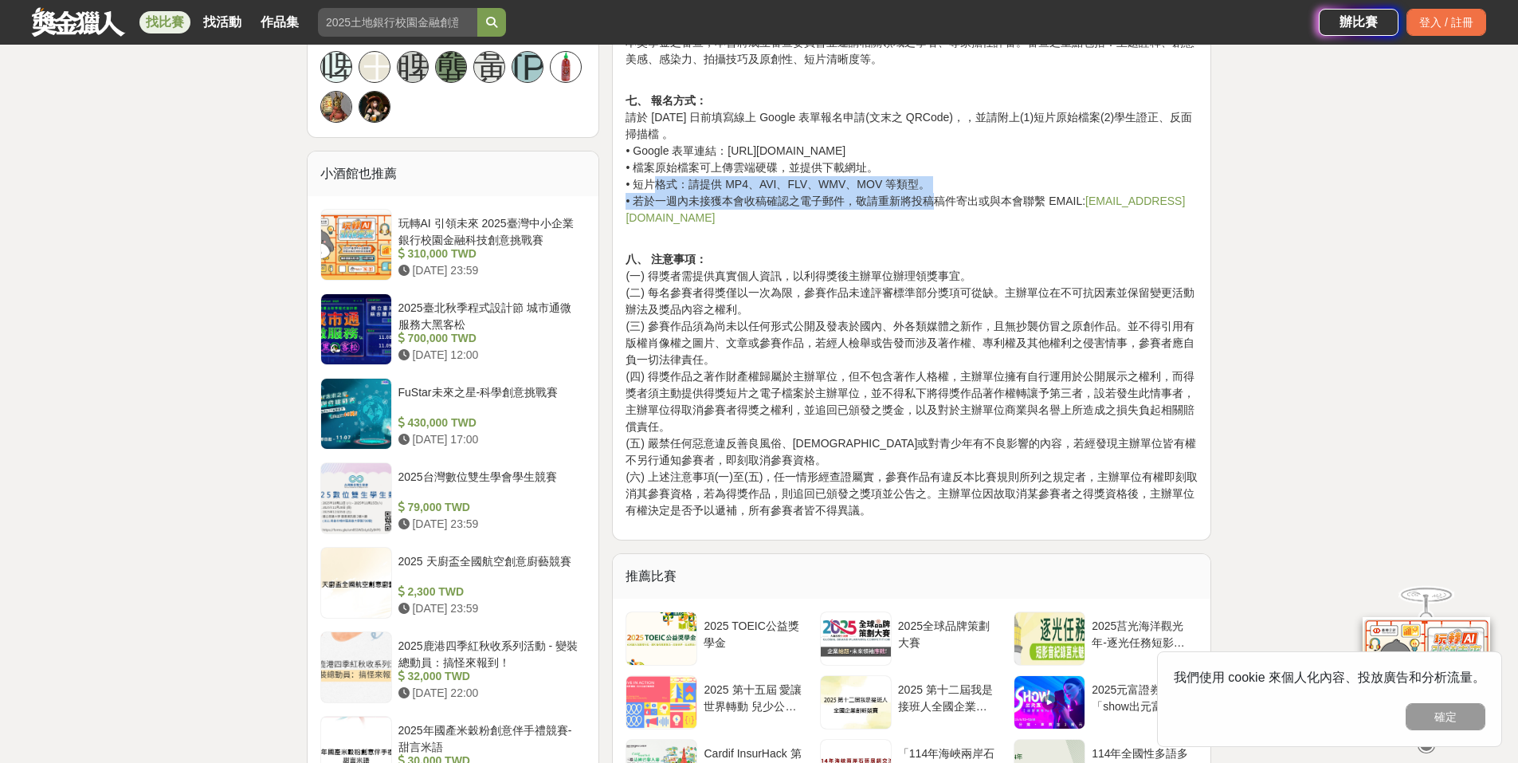
drag, startPoint x: 662, startPoint y: 183, endPoint x: 946, endPoint y: 198, distance: 284.2
click at [946, 198] on p "七、 報名方式： 請於 [DATE] 日前填寫線上 Google 表單報名申請(文末之 QRCode)，，並請附上(1)短片原始檔案(2)學生證正、反面掃描檔…" at bounding box center [912, 167] width 572 height 151
click at [893, 299] on p "八、 注意事項： (一) 得獎者需提供真實個人資訊，以利得獎後主辦單位辦理領獎事宜。 (二) 每名參賽者得獎僅以一次為限，參賽作品未達評審標準部分獎項可從缺。…" at bounding box center [912, 385] width 572 height 268
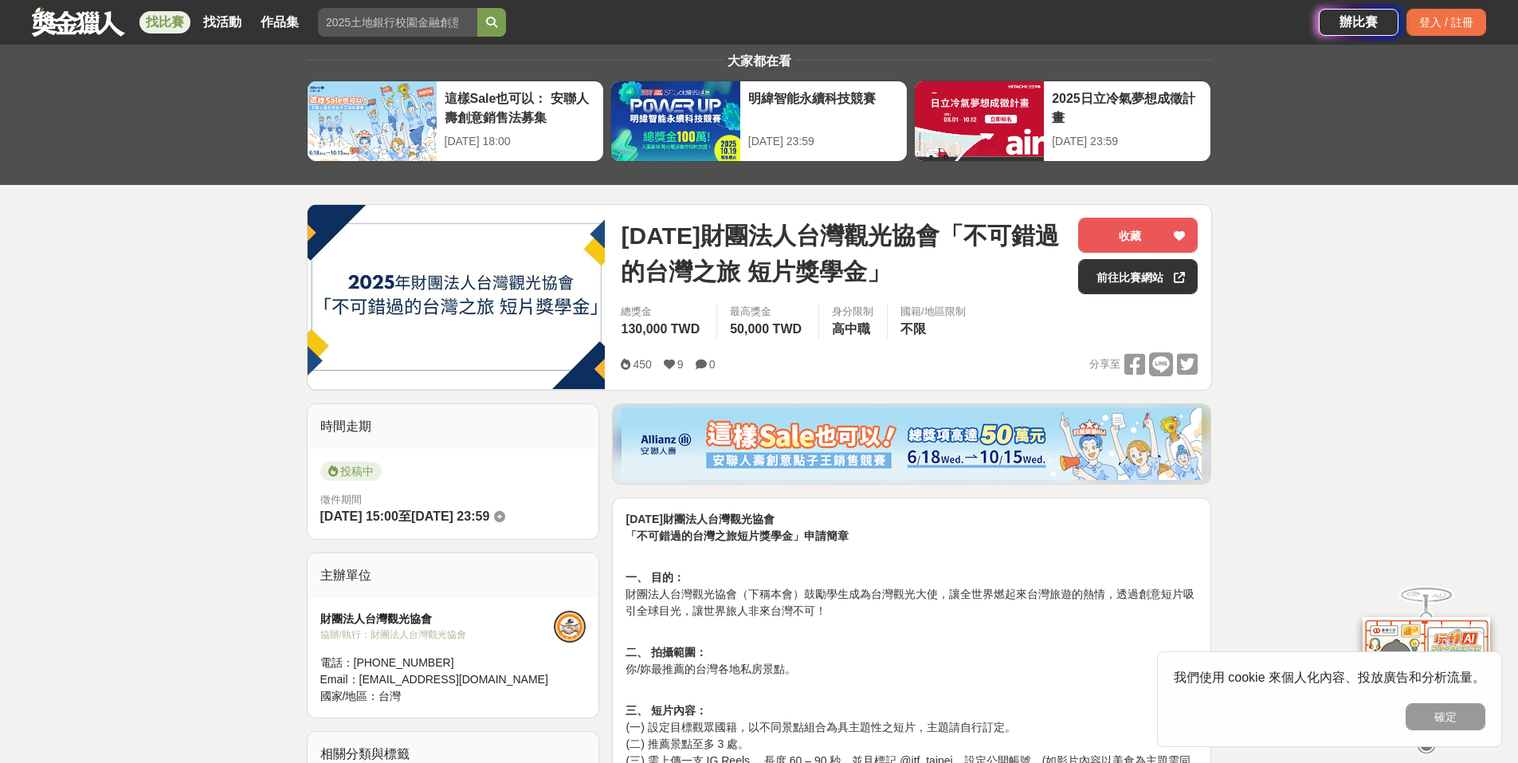
scroll to position [0, 0]
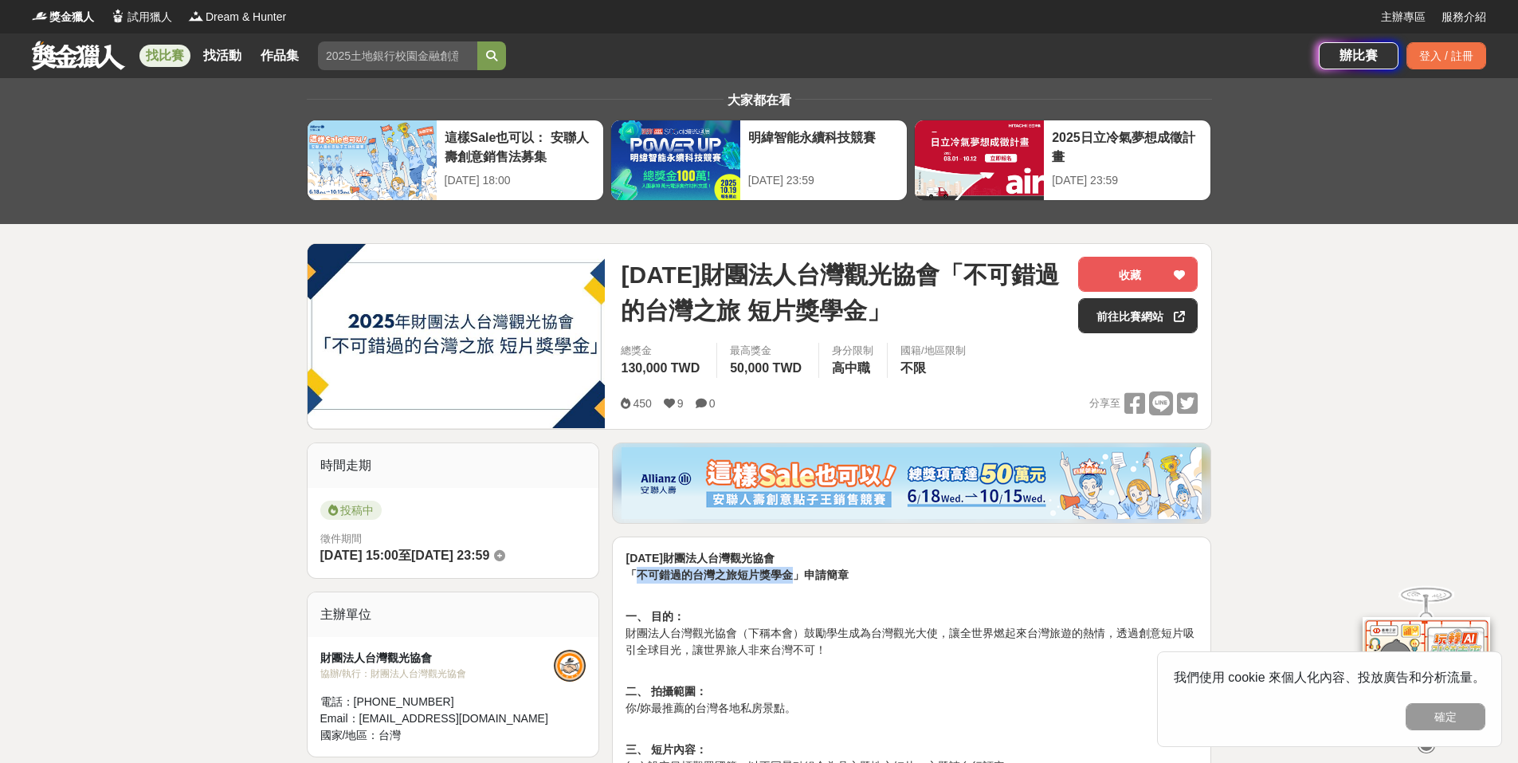
drag, startPoint x: 637, startPoint y: 575, endPoint x: 792, endPoint y: 571, distance: 155.5
click at [792, 571] on strong "「不可錯過的台灣之旅短片獎學金」申請簡章" at bounding box center [737, 574] width 223 height 13
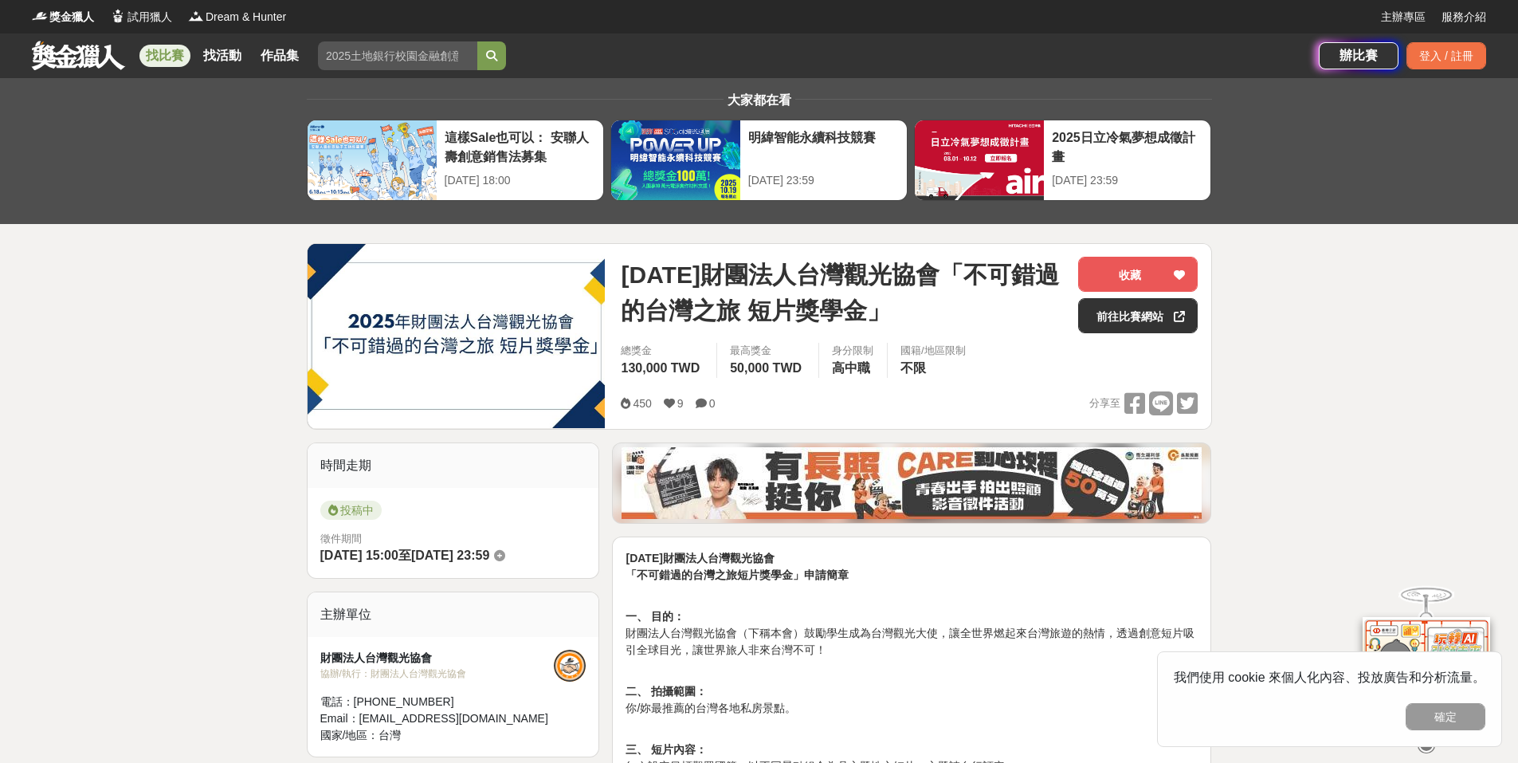
drag, startPoint x: 783, startPoint y: 606, endPoint x: 758, endPoint y: 593, distance: 28.5
click at [783, 605] on p "一、 目的： 財團法人台灣觀光協會（下稱本會）鼓勵學生成為台灣觀光大使，讓全世界燃起來台灣旅遊的熱情，透過創意短片吸引全球目光，讓世界旅人非來台灣不可！" at bounding box center [912, 633] width 572 height 84
drag, startPoint x: 639, startPoint y: 575, endPoint x: 740, endPoint y: 569, distance: 101.4
click at [736, 573] on strong "「不可錯過的台灣之旅短片獎學金」申請簡章" at bounding box center [737, 574] width 223 height 13
copy strong "不可錯過的台灣之旅"
